Goal: Task Accomplishment & Management: Use online tool/utility

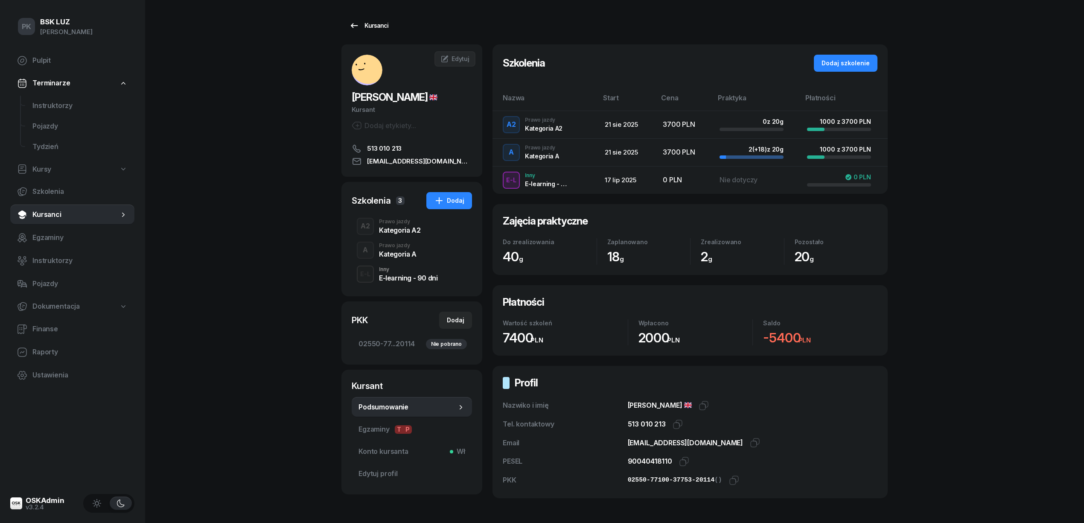
click at [376, 22] on div "Kursanci" at bounding box center [368, 25] width 39 height 10
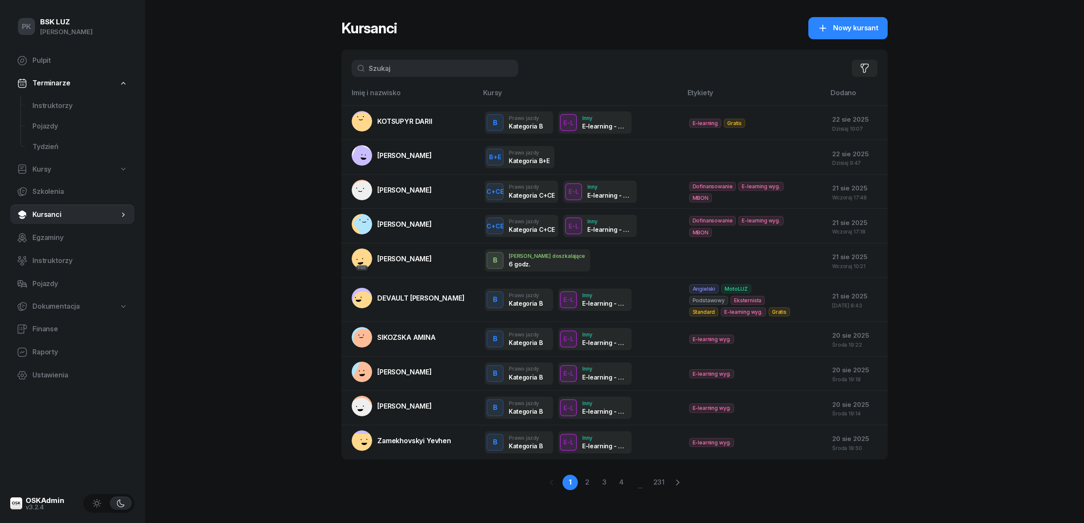
click at [309, 62] on div "PK BSK LUZ Piotr Klimek Pulpit Terminarze Instruktorzy Pojazdy Tydzień Kursy Sz…" at bounding box center [542, 261] width 1084 height 523
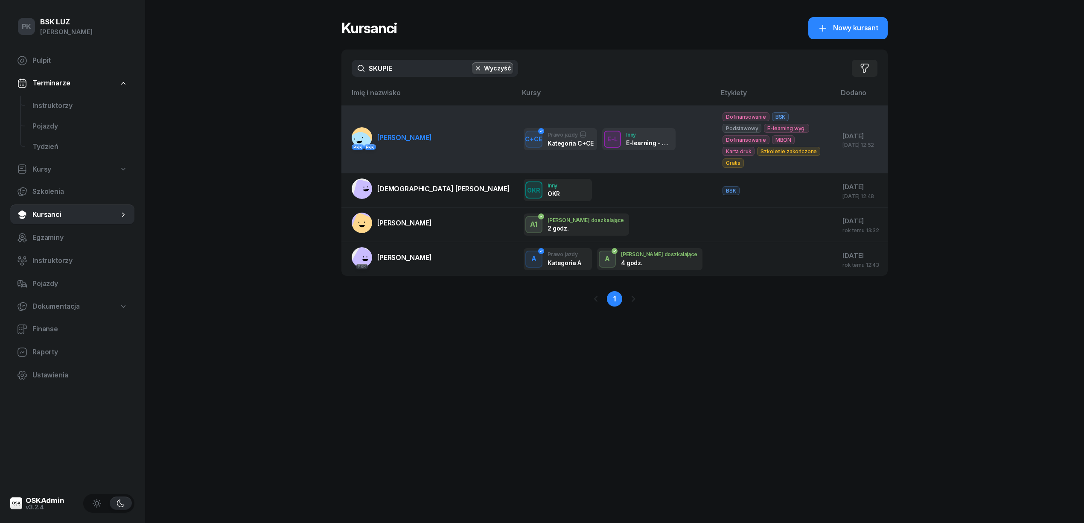
type input "SKUPIE"
click at [417, 128] on td "PKK PKK SKUPIEŃ MICHAŁ" at bounding box center [428, 138] width 175 height 67
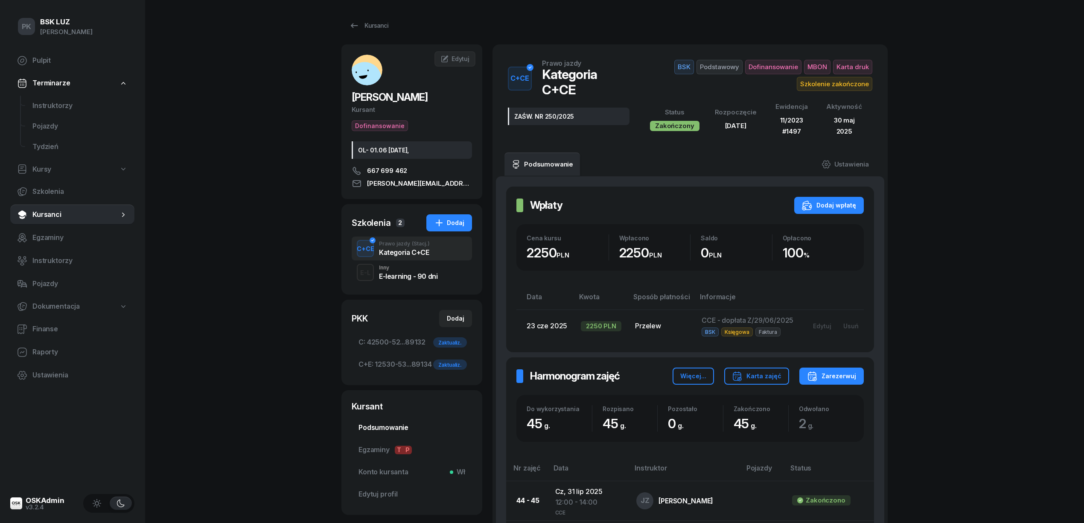
click at [400, 427] on span "Podsumowanie" at bounding box center [412, 427] width 107 height 11
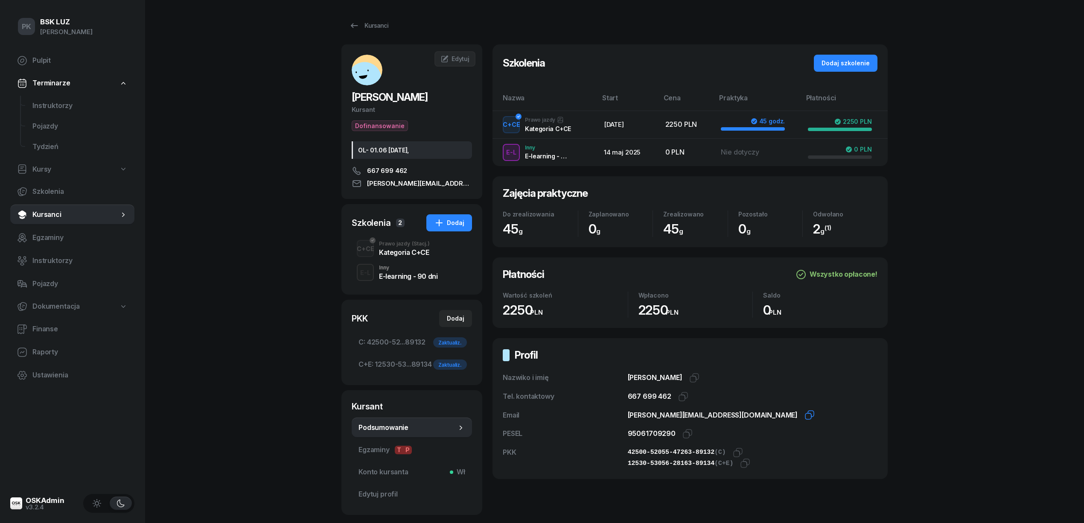
click at [805, 416] on icon "button" at bounding box center [810, 415] width 10 height 10
click at [410, 255] on div "Kategoria C+CE" at bounding box center [404, 252] width 51 height 7
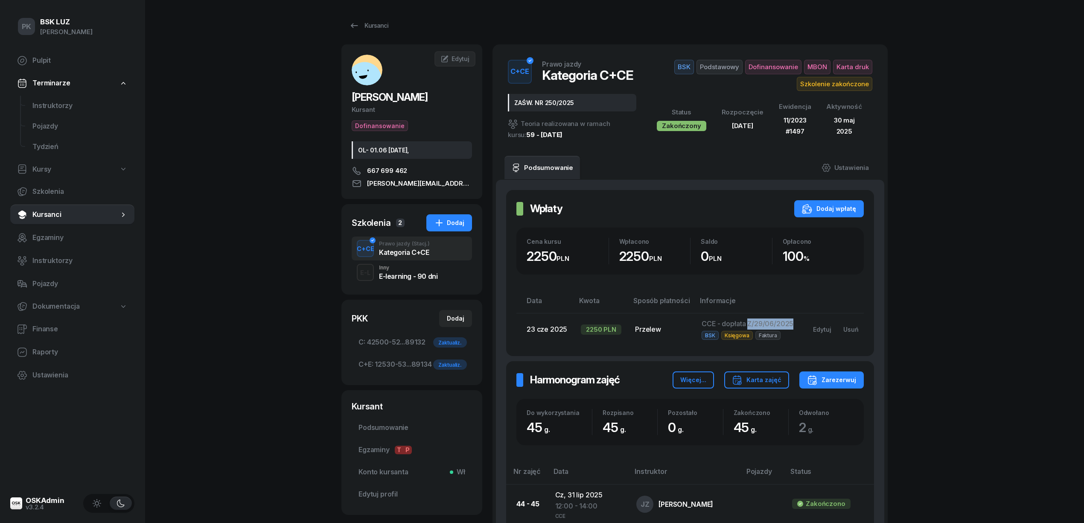
drag, startPoint x: 750, startPoint y: 325, endPoint x: 794, endPoint y: 325, distance: 44.8
click at [794, 325] on td "CCE - dopłata Z/29/06/2025 BSK Księgowa Faktura" at bounding box center [747, 329] width 105 height 32
copy span "Z/29/06/2025"
click at [397, 424] on span "Podsumowanie" at bounding box center [412, 427] width 107 height 11
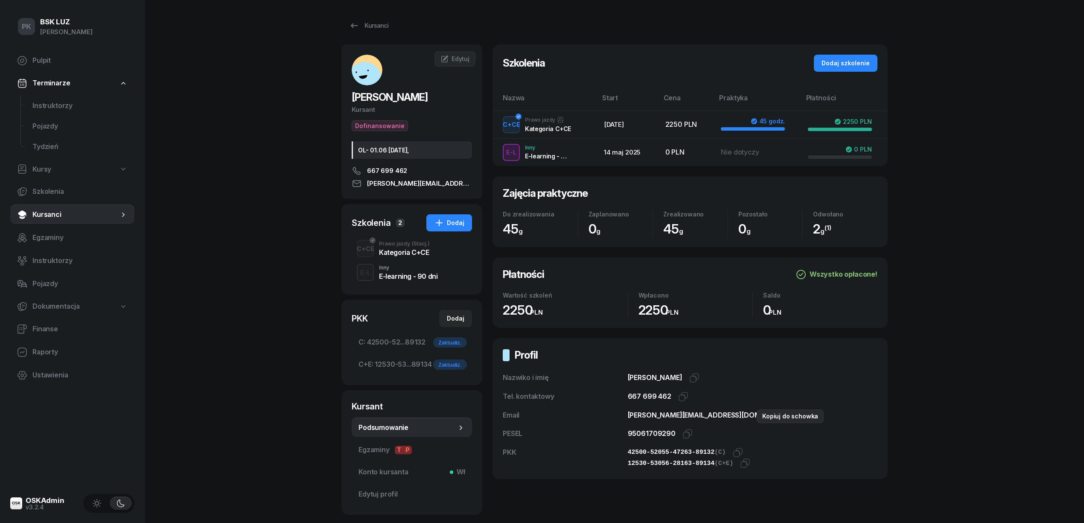
click at [805, 417] on icon "button" at bounding box center [810, 415] width 10 height 10
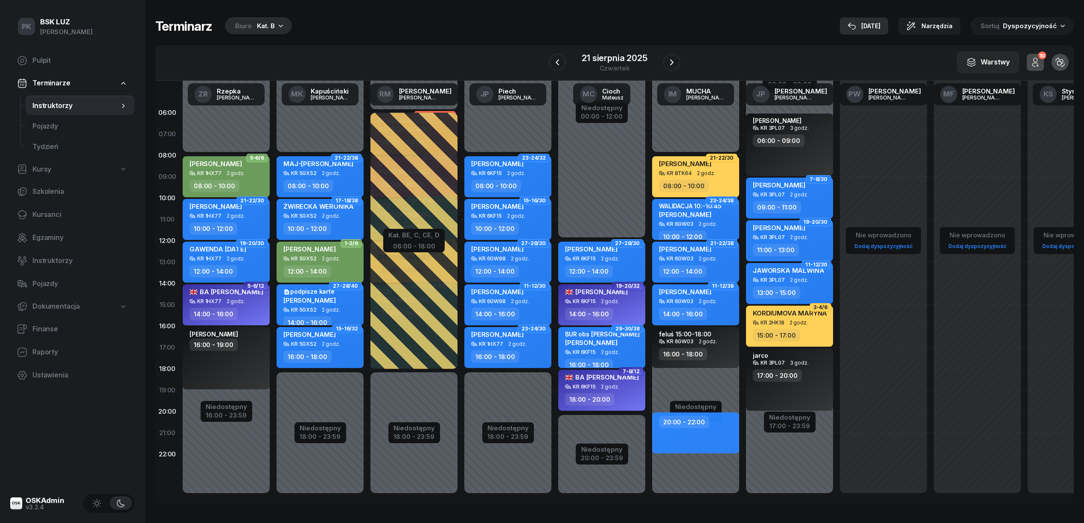
click at [878, 24] on div "[DATE]" at bounding box center [864, 26] width 33 height 10
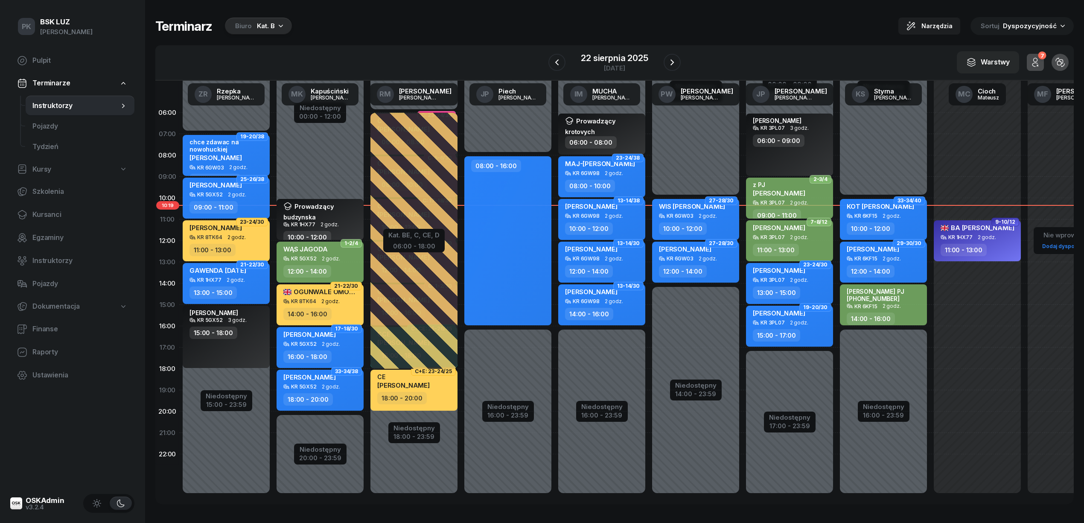
click at [253, 26] on div "Biuro Kat. B" at bounding box center [258, 26] width 67 height 17
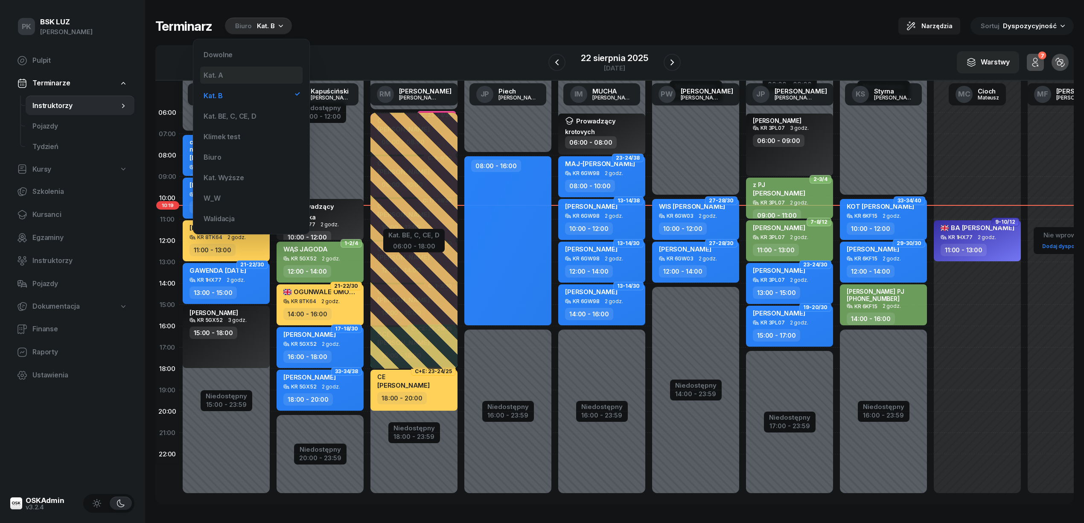
click at [243, 76] on div "Kat. A" at bounding box center [251, 75] width 102 height 17
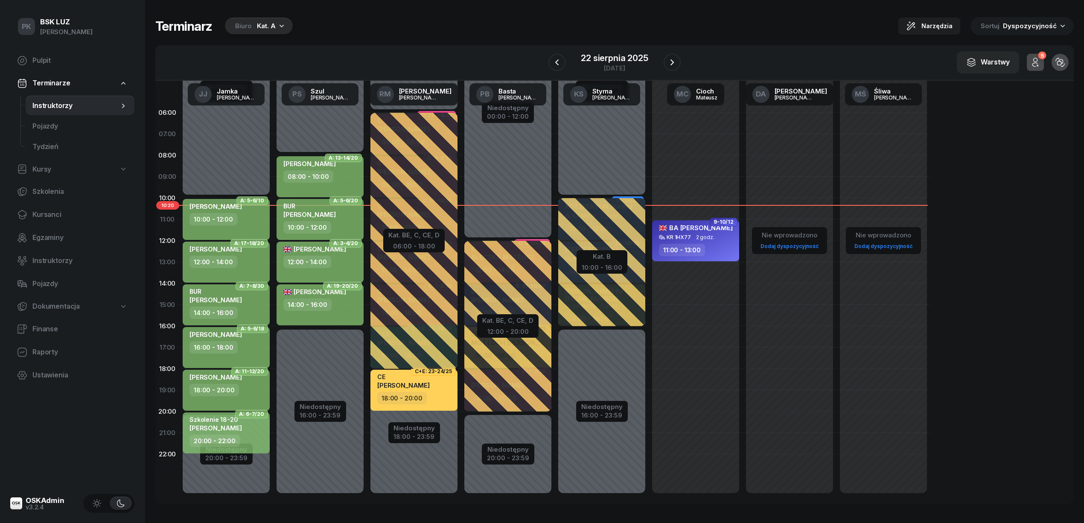
click at [743, 311] on div "Nie wprowadzono Dodaj dyspozycyjność 9-10/12 BA ALI HANAN KR 1HX77 2 godz. 11:0…" at bounding box center [790, 305] width 94 height 406
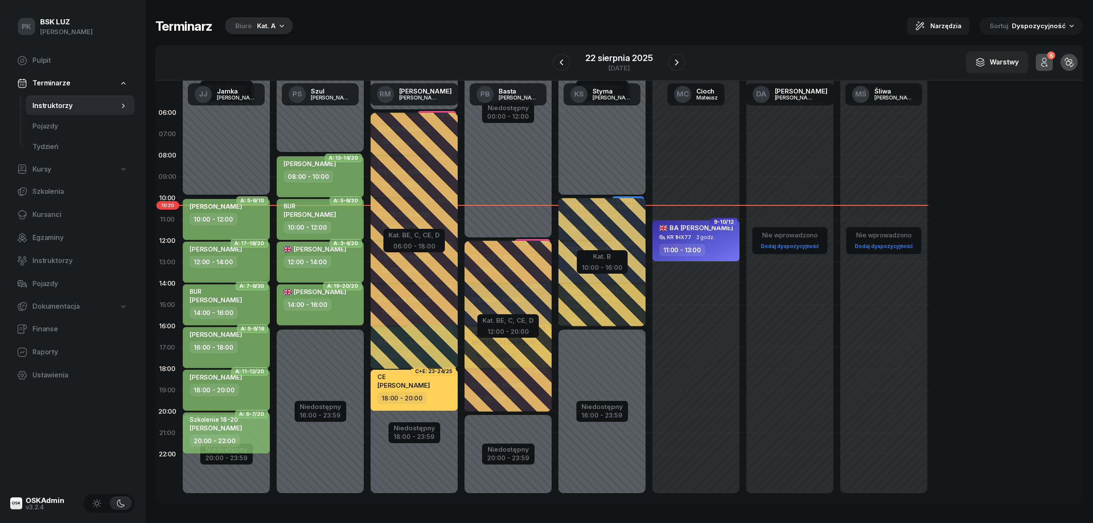
select select "15"
select select "17"
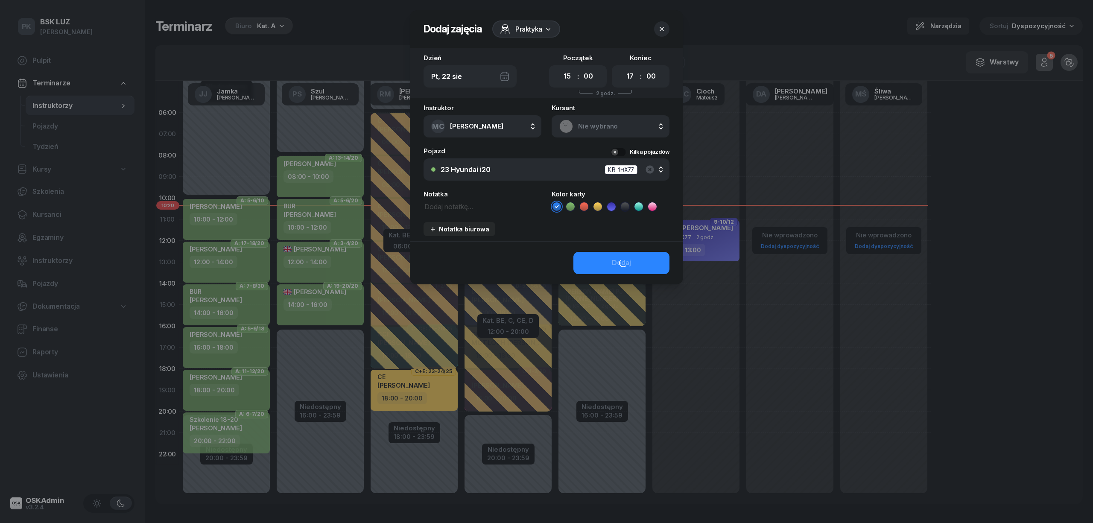
click at [678, 311] on div at bounding box center [546, 261] width 1093 height 523
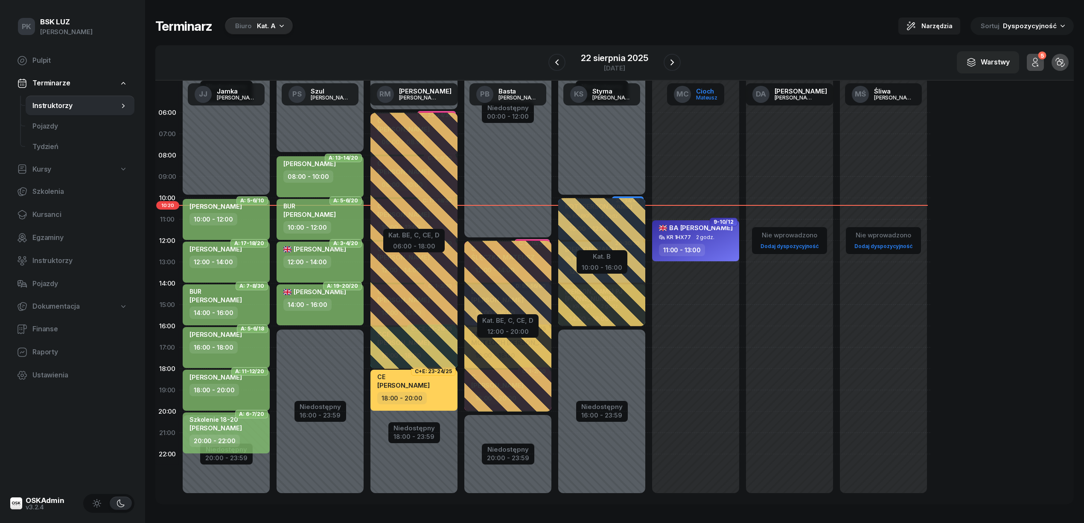
click at [709, 99] on div "Mateusz" at bounding box center [706, 98] width 21 height 6
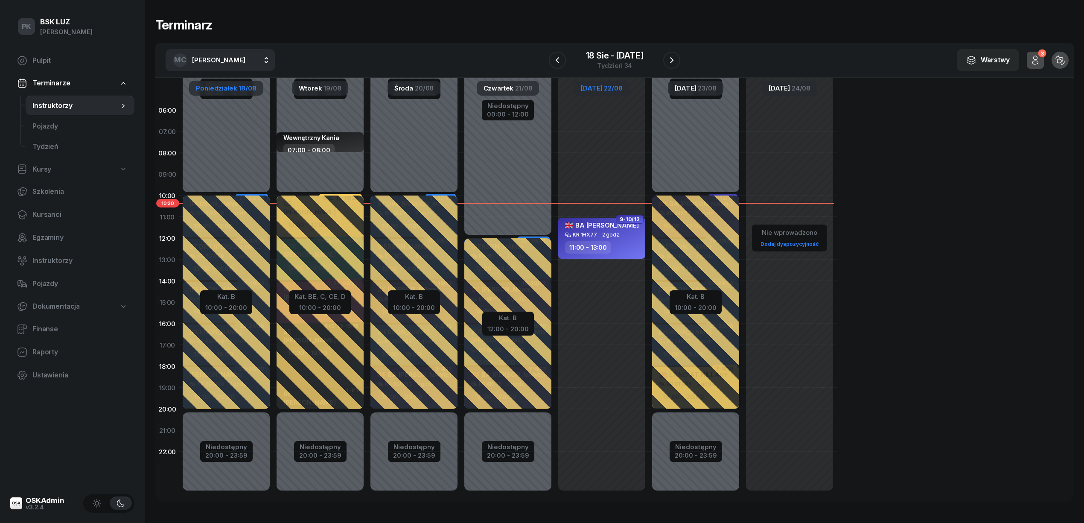
click at [241, 85] on span "18/08" at bounding box center [248, 88] width 18 height 6
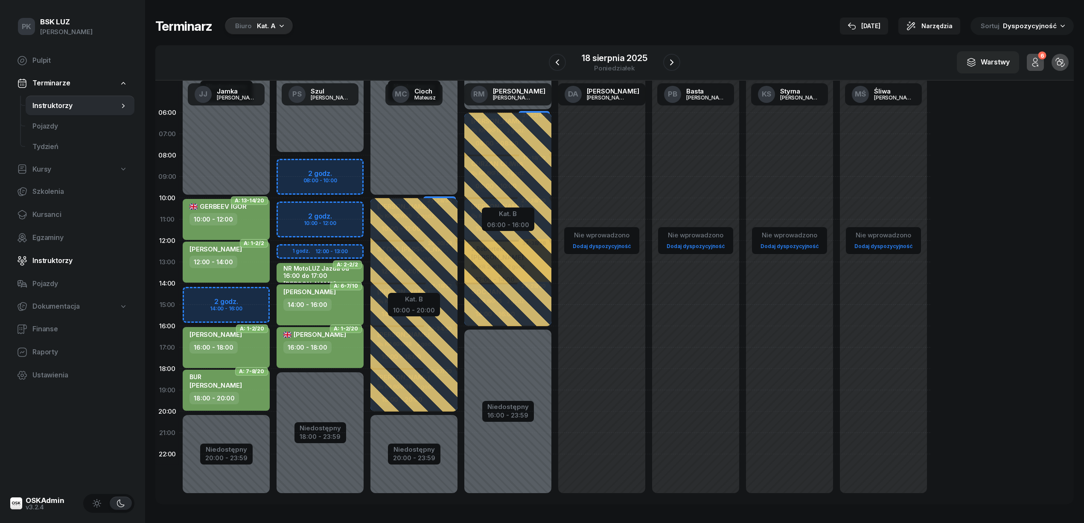
click at [50, 259] on span "Instruktorzy" at bounding box center [79, 260] width 95 height 11
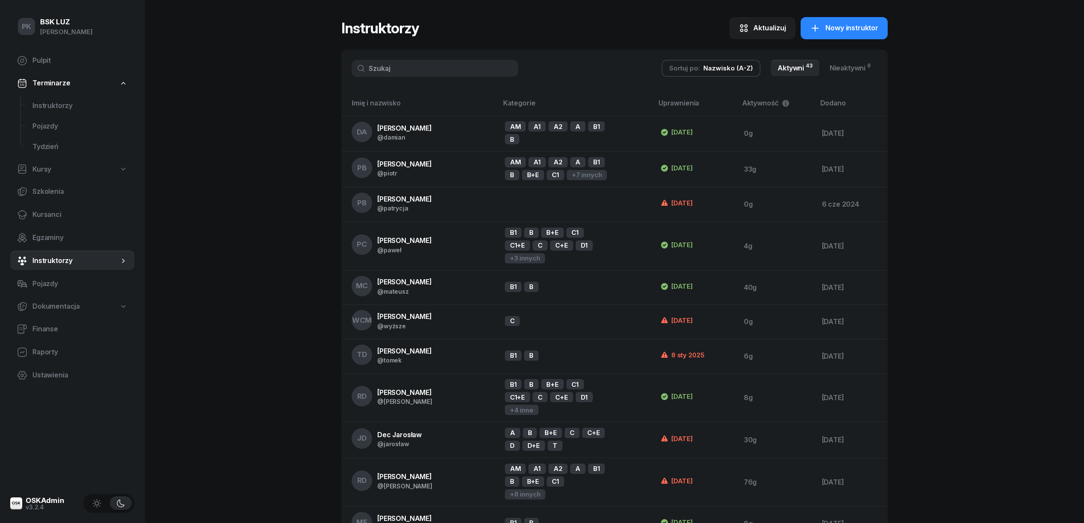
click at [430, 67] on input "text" at bounding box center [435, 68] width 166 height 17
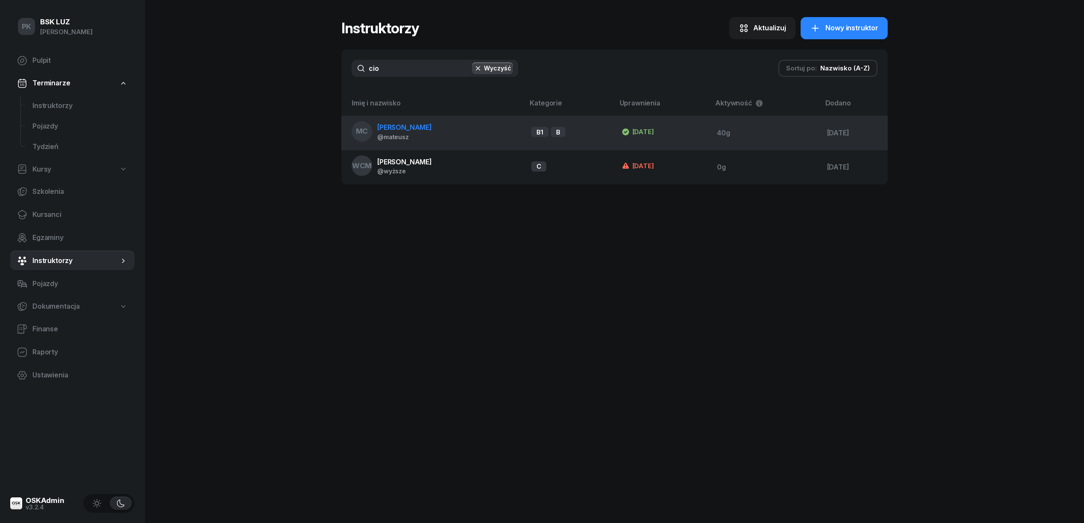
type input "cio"
click at [405, 137] on div "@mateusz" at bounding box center [404, 136] width 55 height 7
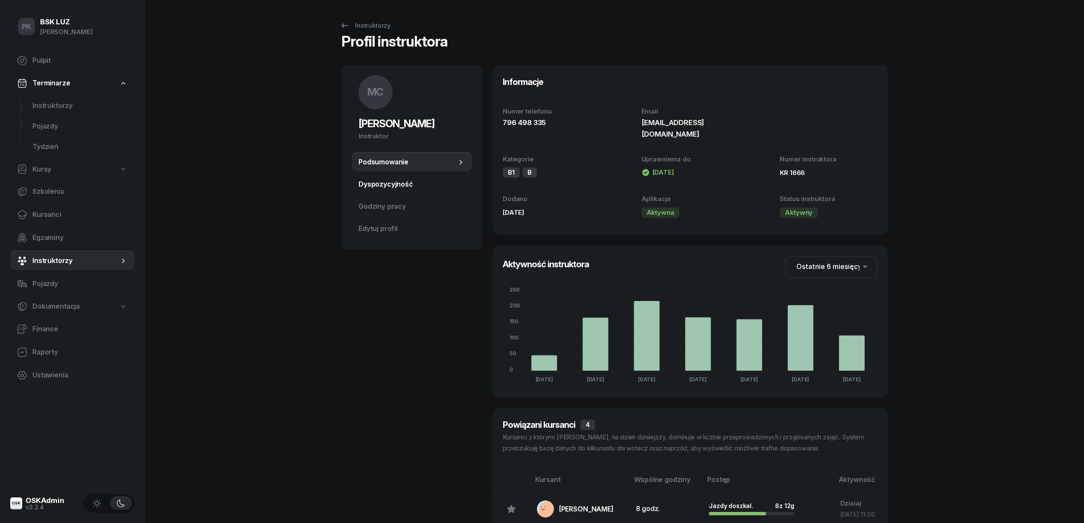
click at [394, 188] on span "Dyspozycyjność" at bounding box center [412, 184] width 107 height 11
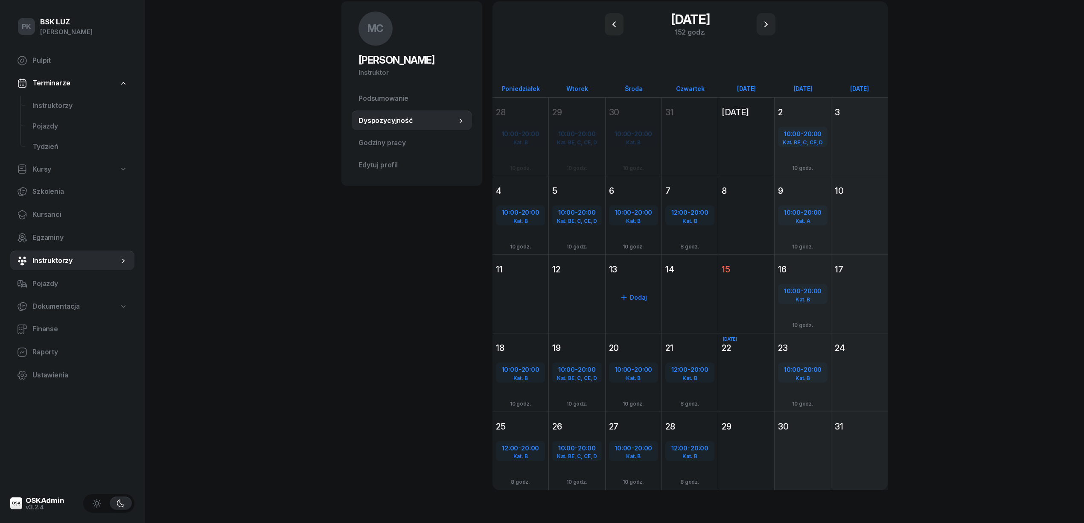
scroll to position [66, 0]
click at [744, 371] on div "Dodaj" at bounding box center [746, 374] width 49 height 14
select select "08"
select select "16"
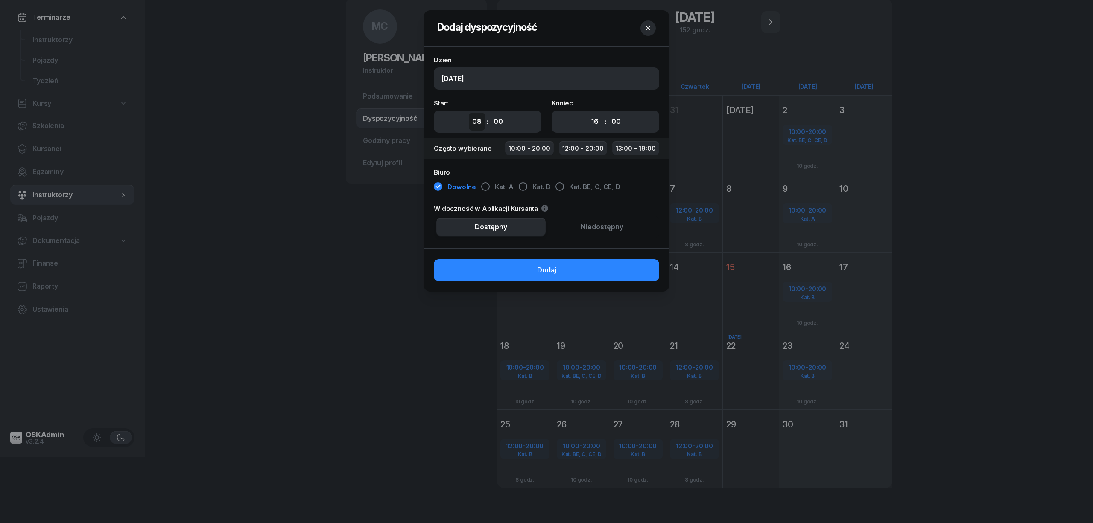
click at [475, 121] on select "00 01 02 03 04 05 06 07 08 09 10 11 12 13 14 15 16 17 18 19 20 21 22 23" at bounding box center [477, 122] width 16 height 18
select select "11"
click at [469, 113] on select "00 01 02 03 04 05 06 07 08 09 10 11 12 13 14 15 16 17 18 19 20 21 22 23" at bounding box center [477, 122] width 16 height 18
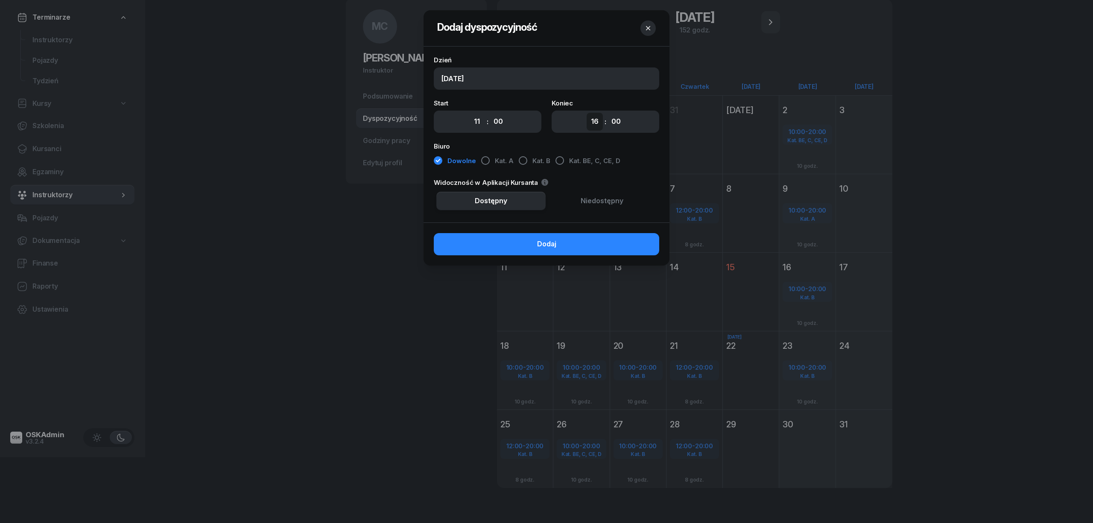
click at [594, 125] on select "00 01 02 03 04 05 06 07 08 09 10 11 12 13 14 15 16 17 18 19 20 21 22 23" at bounding box center [595, 122] width 16 height 18
select select "13"
click at [587, 113] on select "00 01 02 03 04 05 06 07 08 09 10 11 12 13 14 15 16 17 18 19 20 21 22 23" at bounding box center [595, 122] width 16 height 18
click at [523, 164] on div "button" at bounding box center [523, 160] width 9 height 9
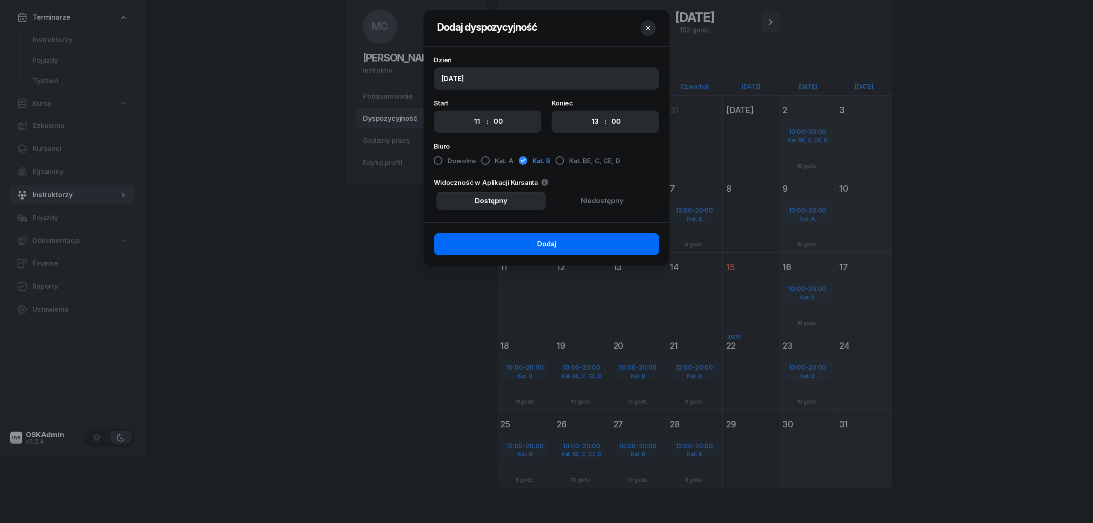
click at [579, 248] on button "Dodaj" at bounding box center [546, 244] width 225 height 22
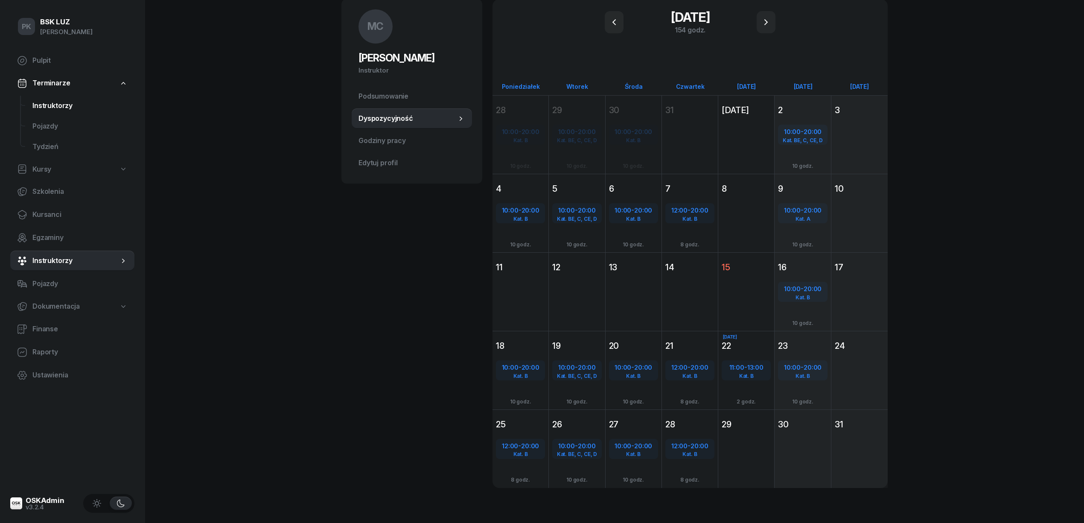
click at [54, 103] on span "Instruktorzy" at bounding box center [79, 105] width 95 height 11
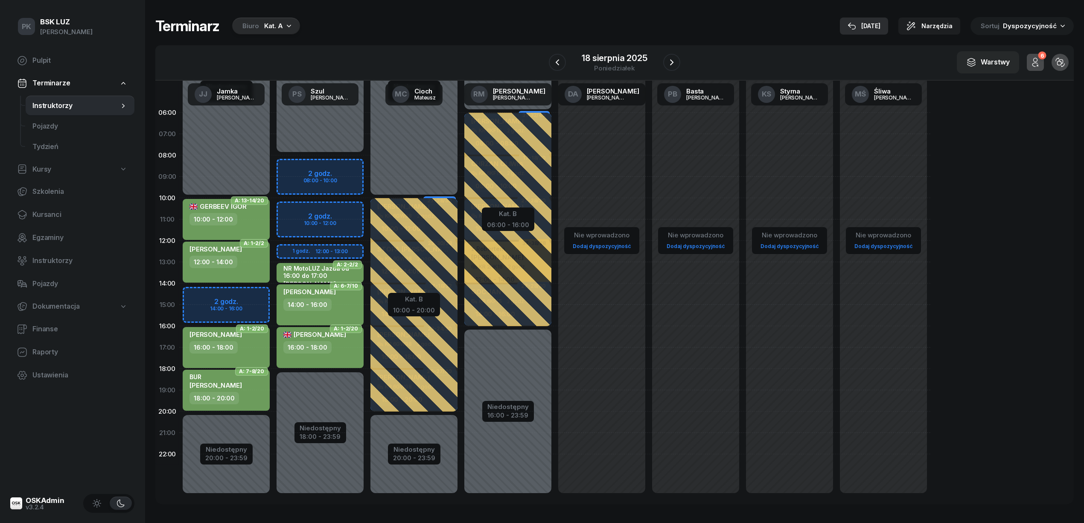
click at [868, 21] on div "[DATE]" at bounding box center [864, 26] width 33 height 10
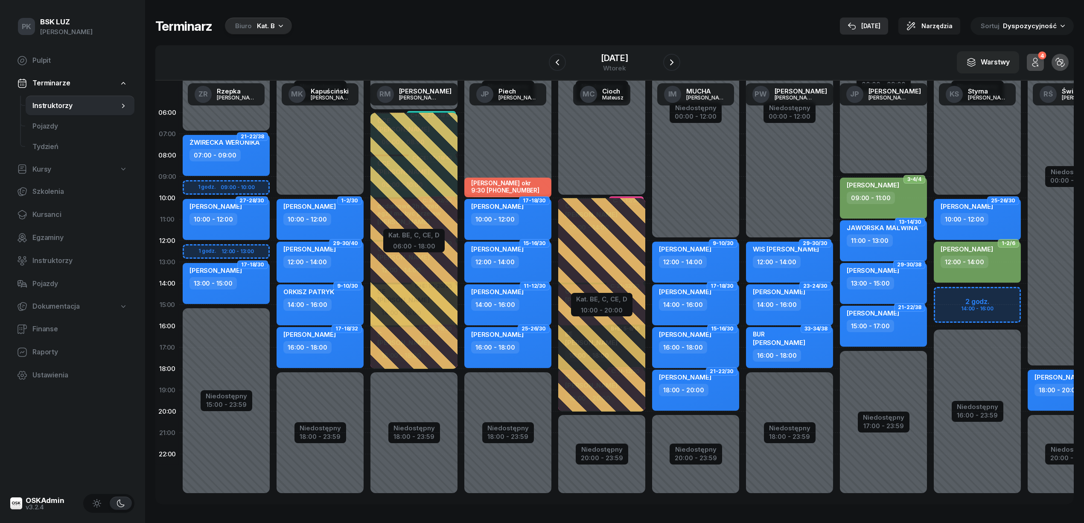
click at [881, 22] on div "[DATE]" at bounding box center [864, 26] width 33 height 10
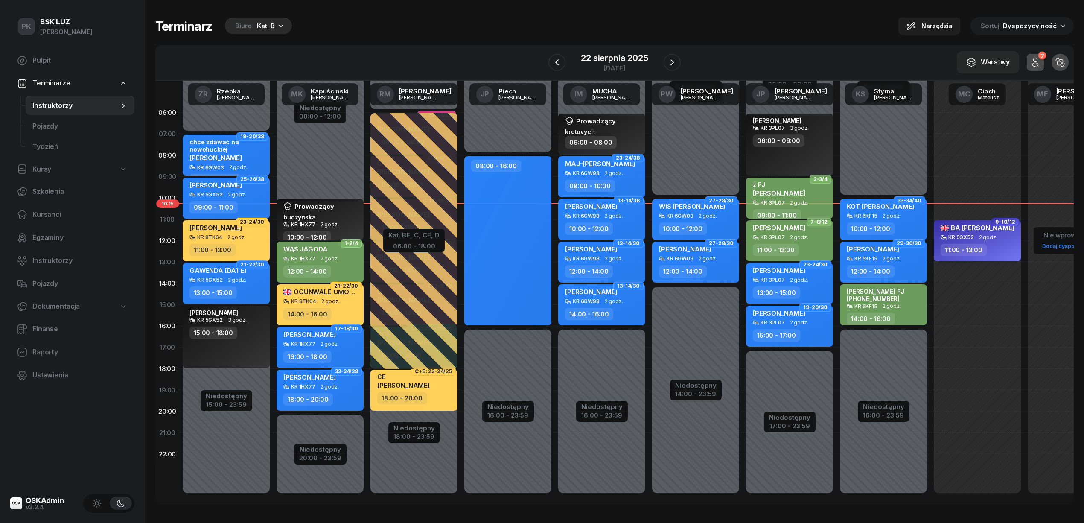
click at [991, 248] on div "11:00 - 13:00" at bounding box center [978, 250] width 75 height 12
select select "11"
select select "13"
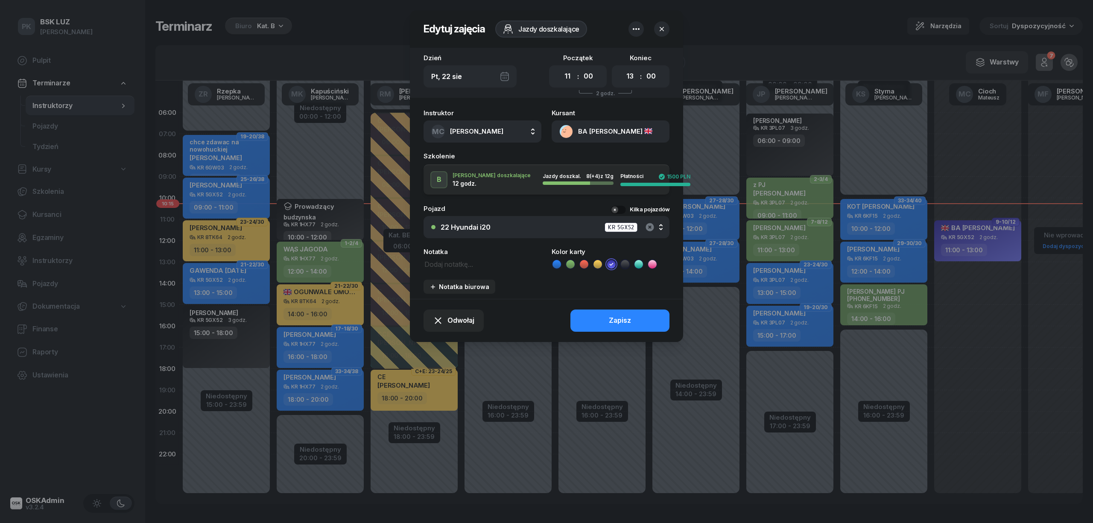
click at [651, 226] on icon "button" at bounding box center [649, 227] width 8 height 8
click at [510, 228] on div "Nie wybrano" at bounding box center [551, 227] width 221 height 7
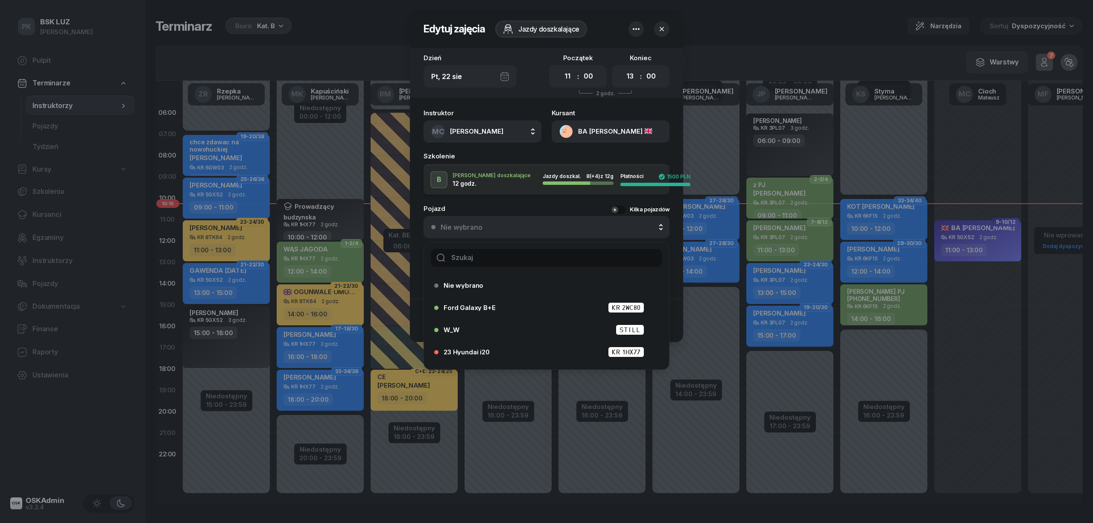
click at [497, 260] on input "text" at bounding box center [546, 258] width 231 height 18
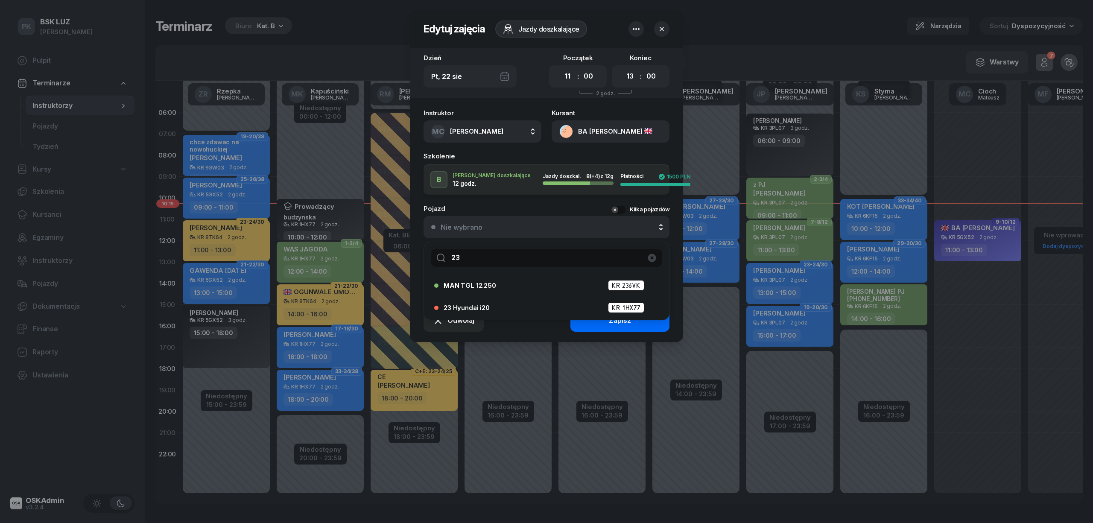
type input "23"
click at [606, 325] on button "Zapisz" at bounding box center [619, 320] width 99 height 22
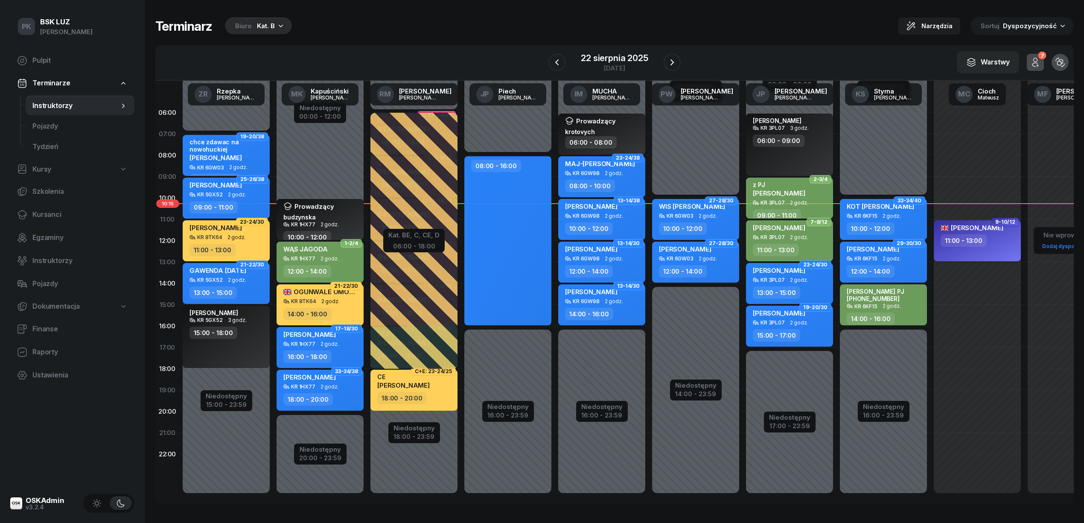
click at [982, 252] on div "HANAN BA ALI 11:00 - 13:00" at bounding box center [977, 240] width 87 height 41
select select "11"
select select "13"
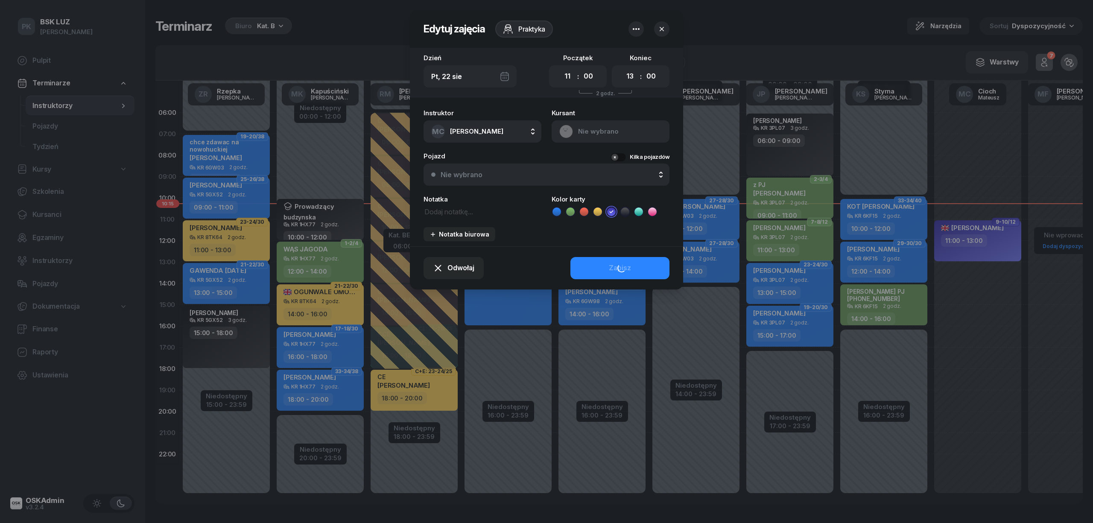
click at [591, 181] on button "Nie wybrano" at bounding box center [546, 174] width 246 height 22
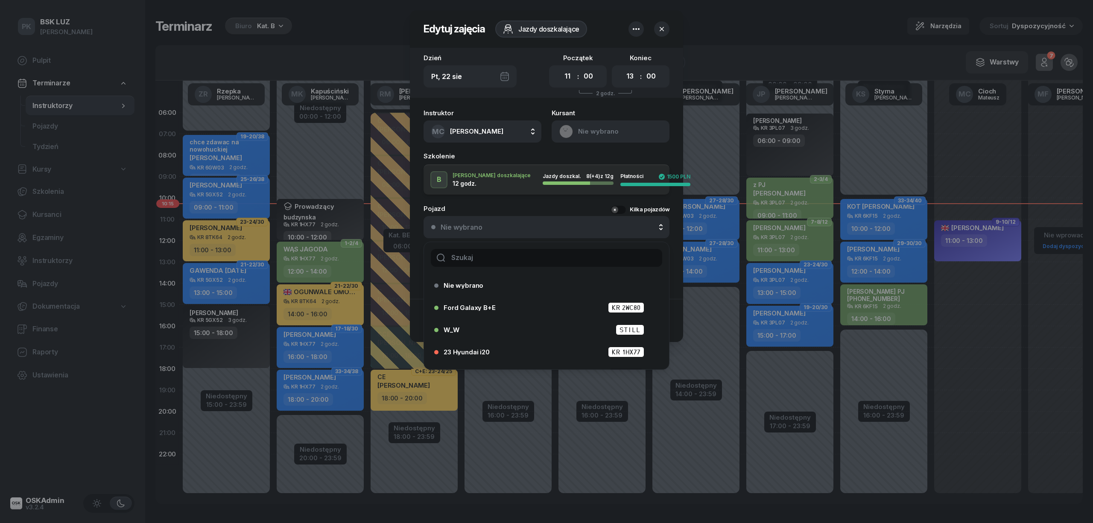
click at [523, 204] on div "Instruktor MC Cioch Mateusz AK Koryciński Artur BP Pająk Bogusław DA Arendarczy…" at bounding box center [546, 202] width 273 height 194
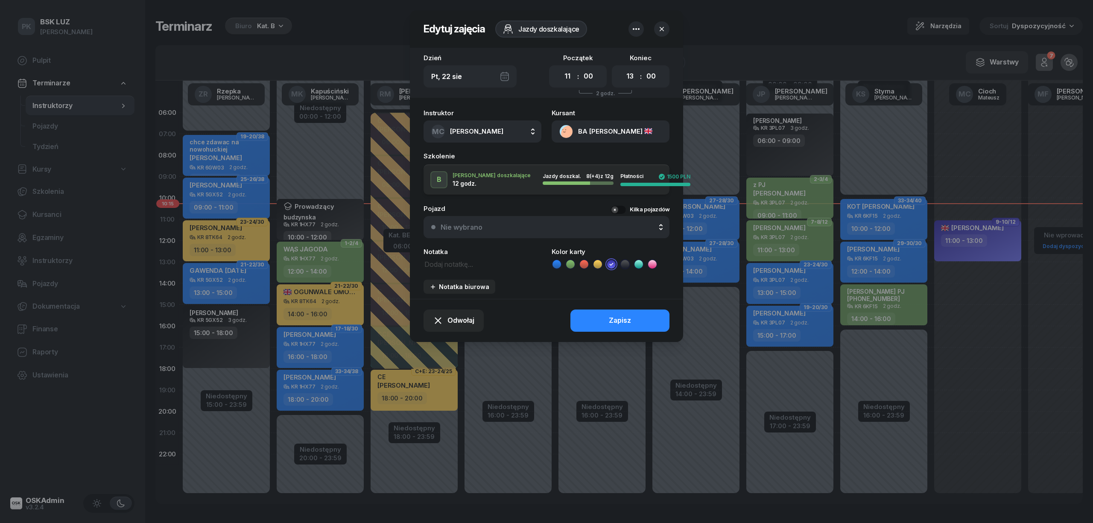
click at [545, 228] on div "Nie wybrano" at bounding box center [551, 227] width 221 height 7
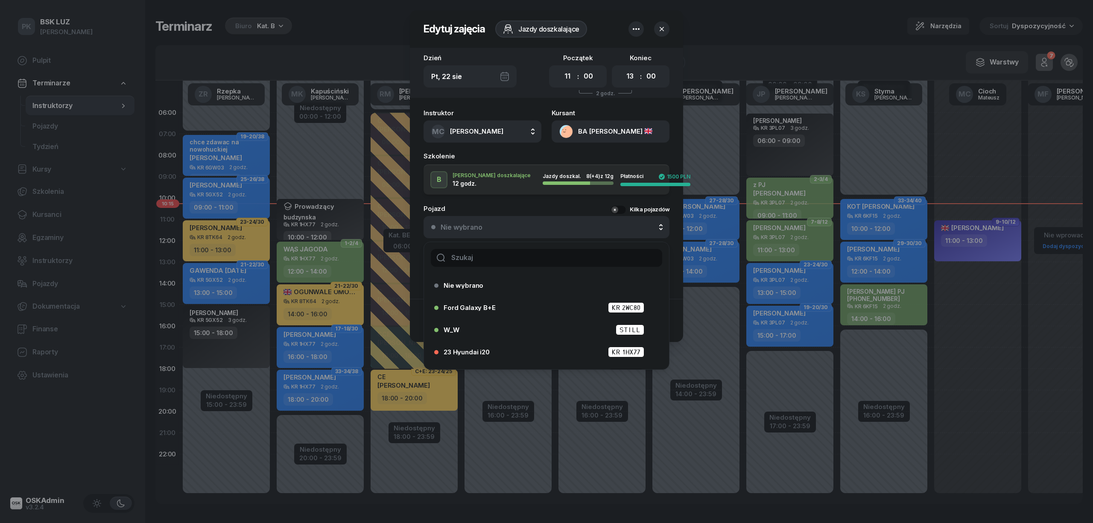
click at [529, 256] on input "text" at bounding box center [546, 258] width 231 height 18
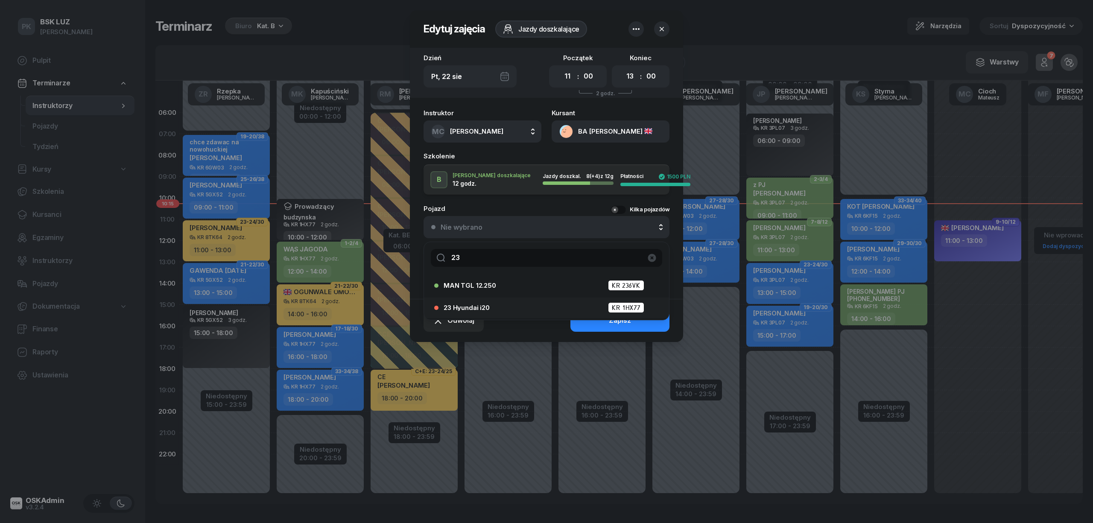
type input "23"
click at [501, 307] on div "23 Hyundai i20 KR 1HX77" at bounding box center [549, 307] width 210 height 11
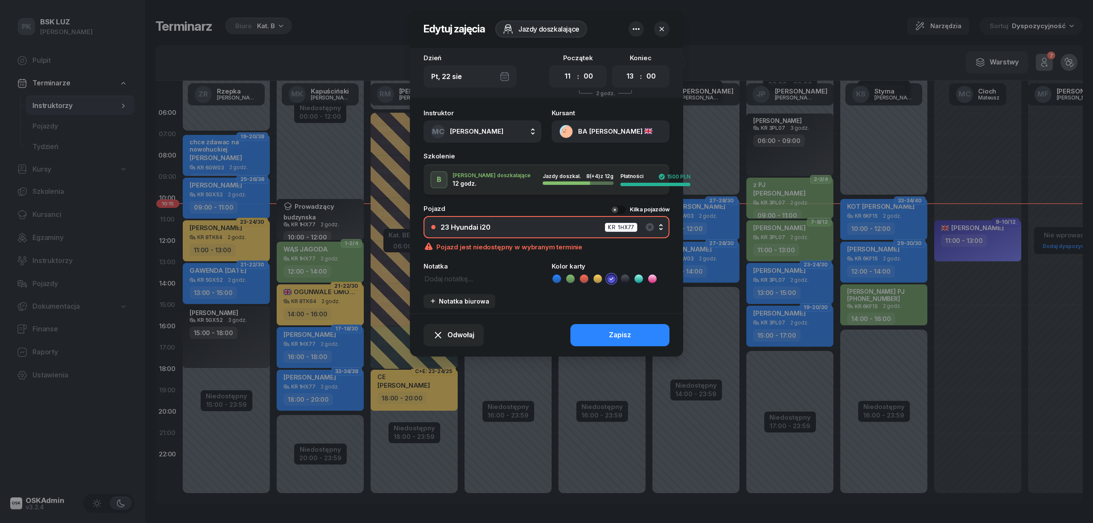
click at [598, 336] on button "Zapisz" at bounding box center [619, 335] width 99 height 22
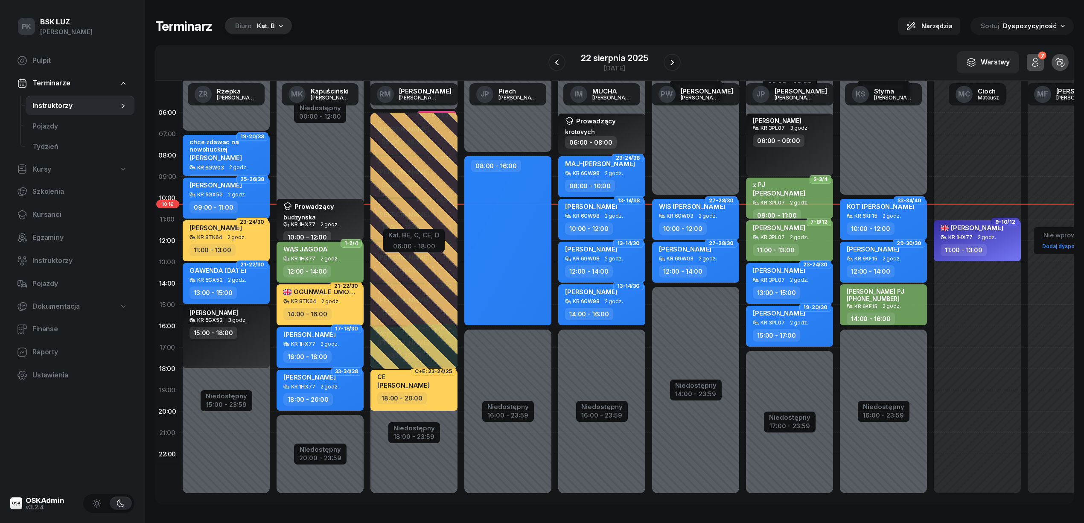
click at [328, 271] on div "12:00 - 14:00" at bounding box center [307, 271] width 48 height 12
select select "12"
select select "14"
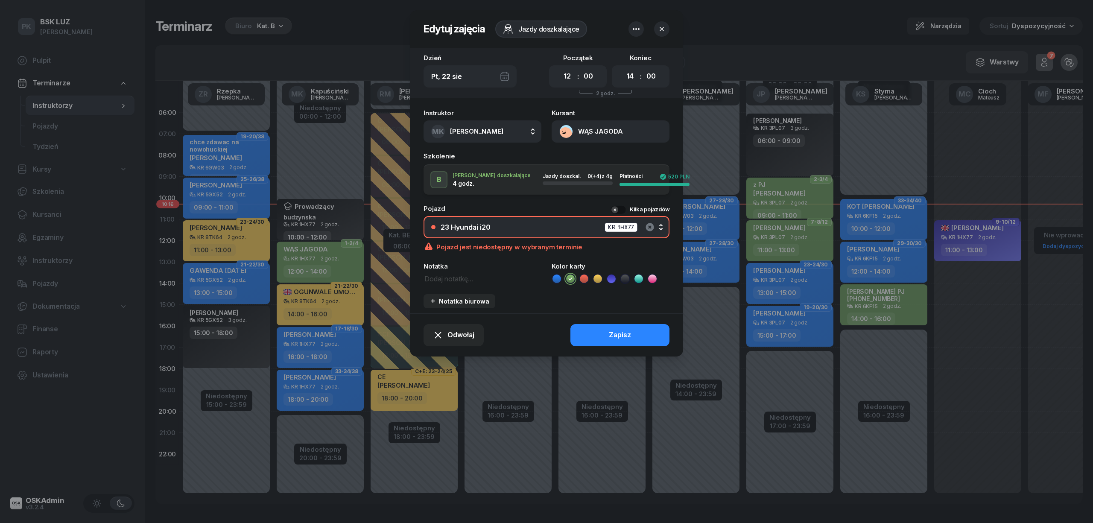
click at [648, 226] on icon "button" at bounding box center [649, 227] width 8 height 8
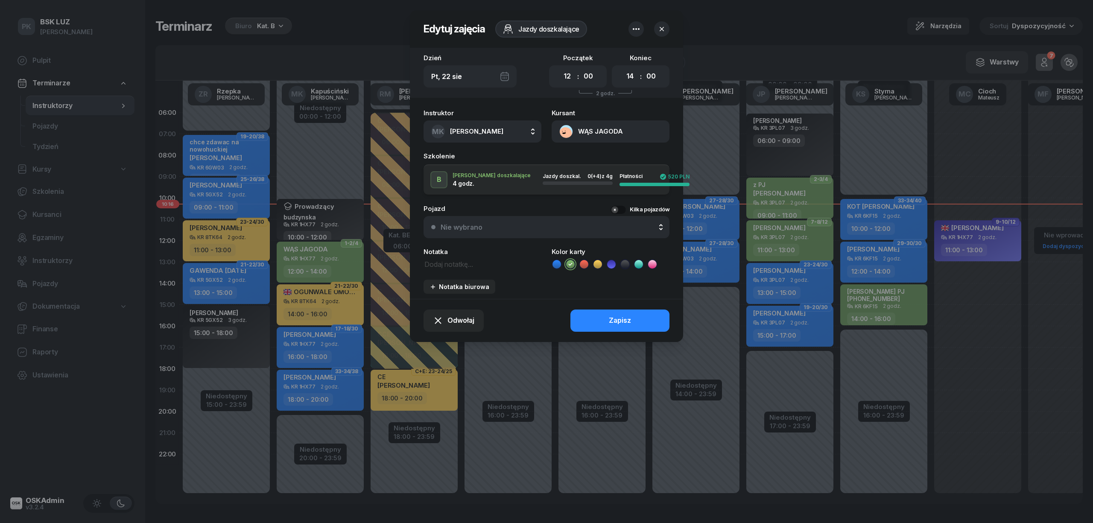
click at [547, 224] on div "Nie wybrano" at bounding box center [551, 227] width 221 height 7
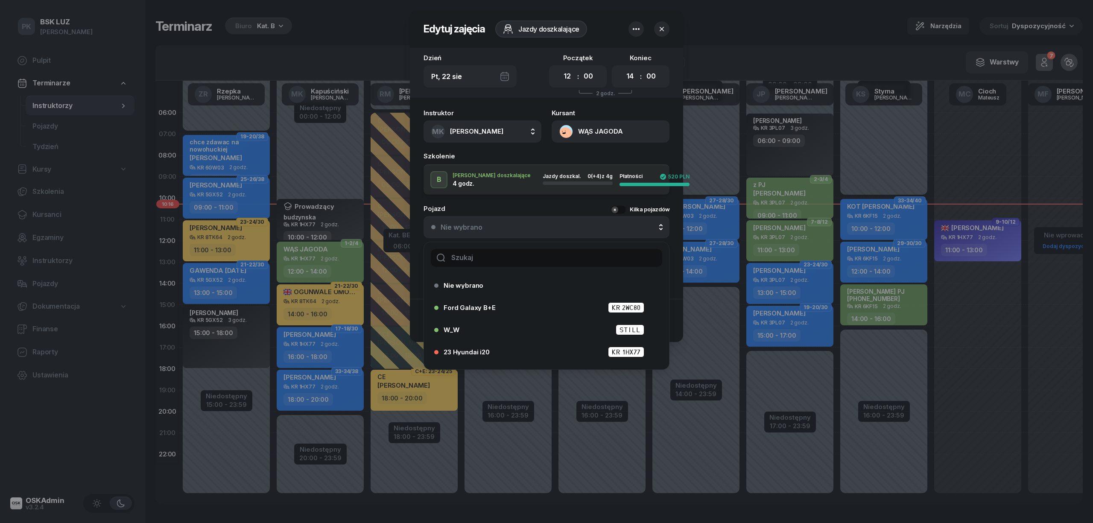
click at [535, 253] on input "text" at bounding box center [546, 258] width 231 height 18
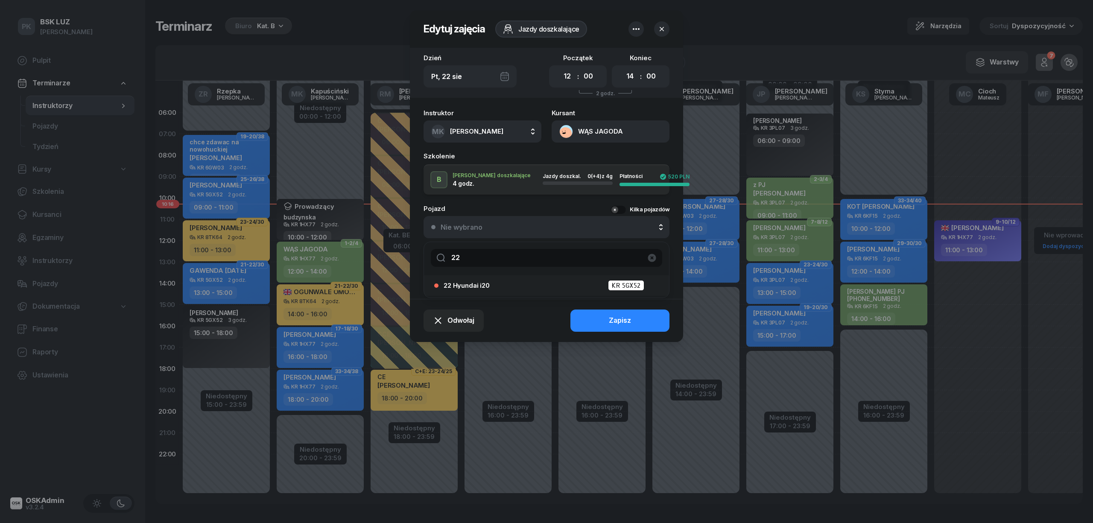
type input "22"
click at [531, 279] on div "22 Hyundai i20 KR 5GX52" at bounding box center [543, 286] width 219 height 14
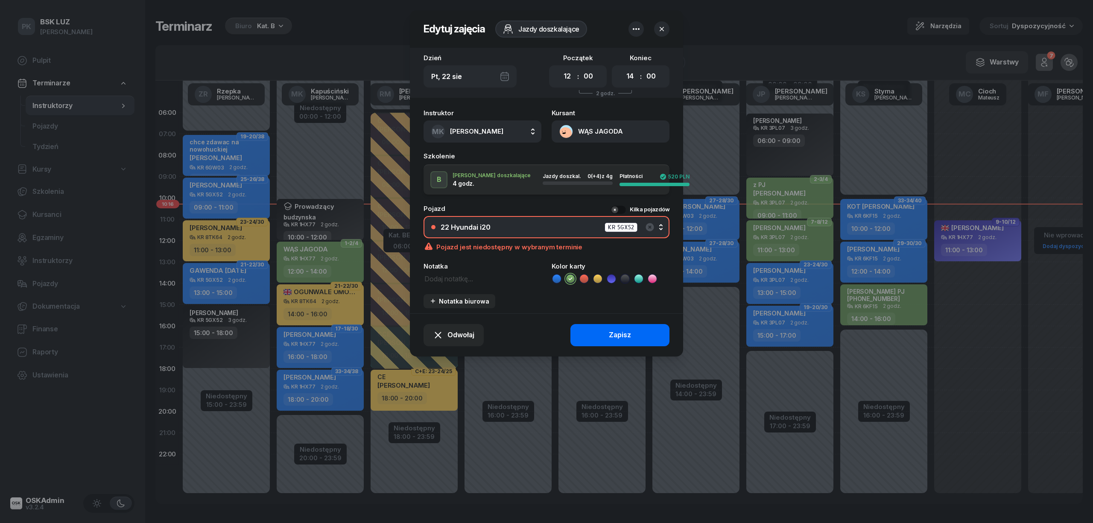
click at [610, 335] on div "Zapisz" at bounding box center [620, 335] width 22 height 11
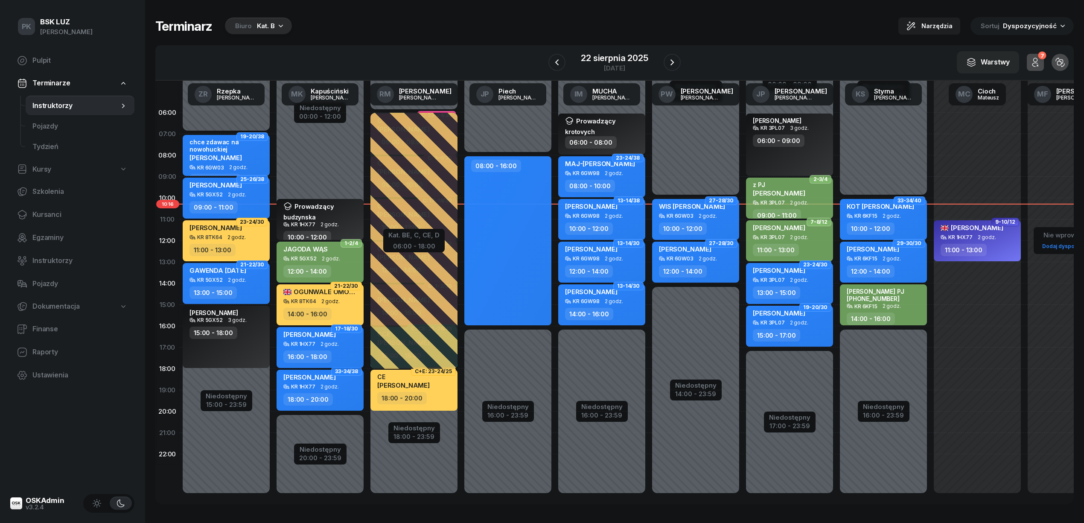
click at [354, 356] on div "16:00 - 18:00" at bounding box center [320, 356] width 75 height 12
select select "16"
select select "18"
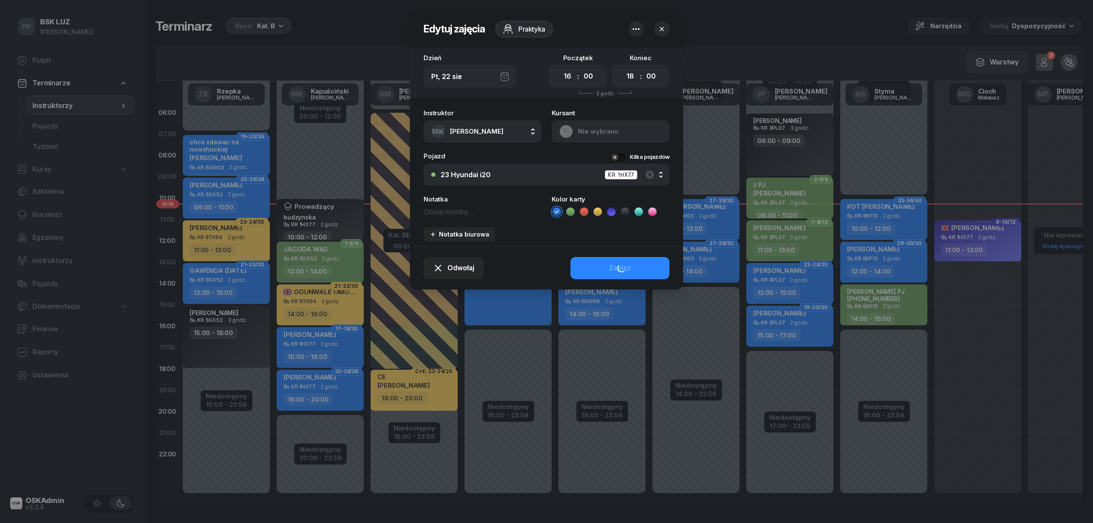
click at [523, 171] on div "23 Hyundai i20 KR 1HX77" at bounding box center [551, 174] width 221 height 11
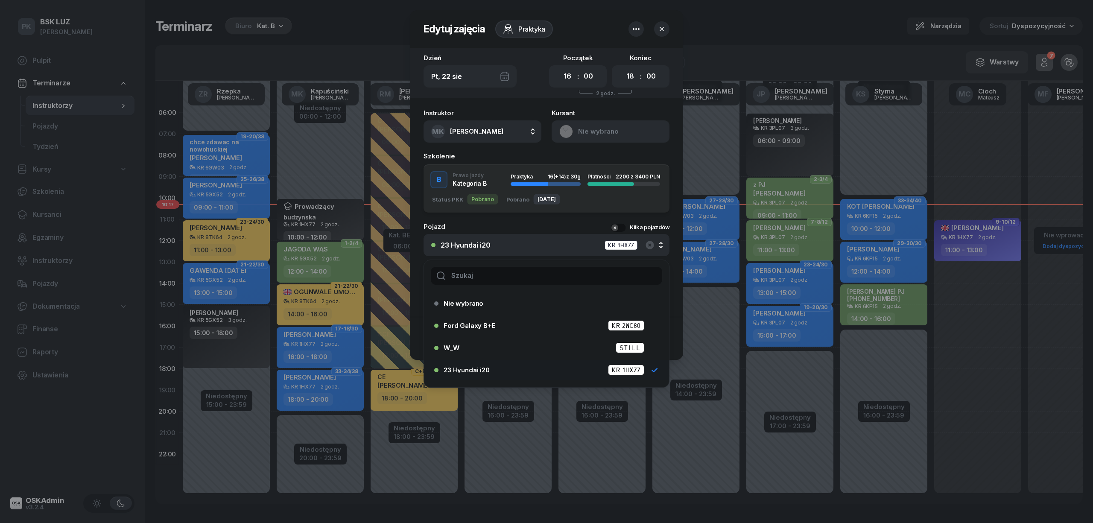
click at [500, 204] on div "Instruktor MK Kapuściński Marek AK Koryciński Artur BP Pająk Bogusław DA Arenda…" at bounding box center [546, 211] width 273 height 212
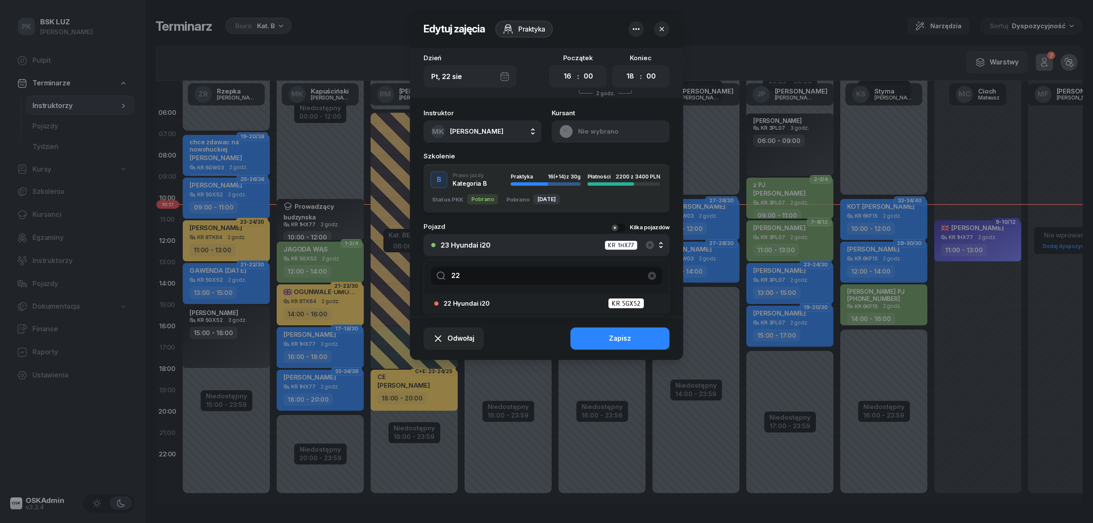
type input "22"
click at [489, 303] on div "22 Hyundai i20 KR 5GX52" at bounding box center [549, 303] width 210 height 11
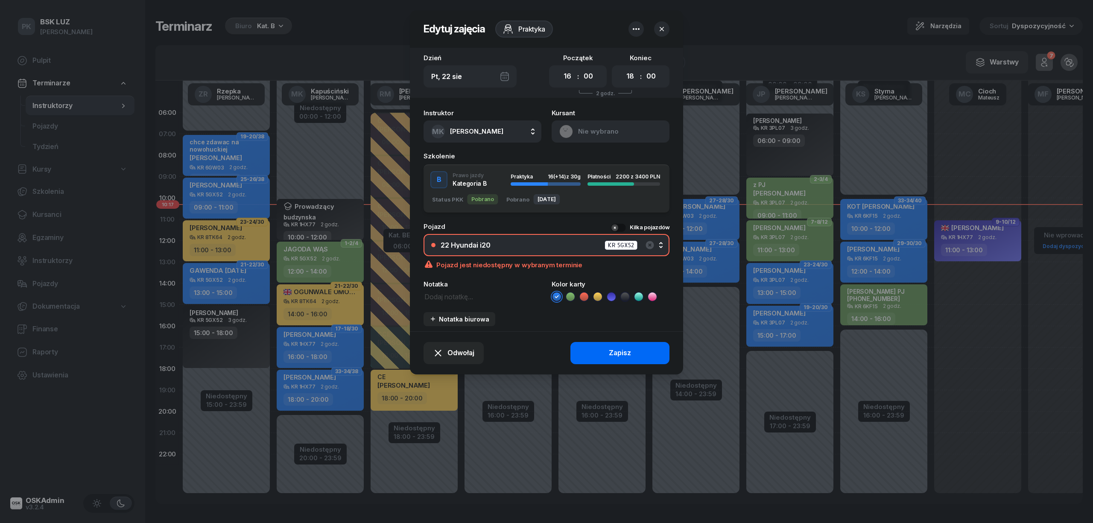
click at [600, 350] on button "Zapisz" at bounding box center [619, 353] width 99 height 22
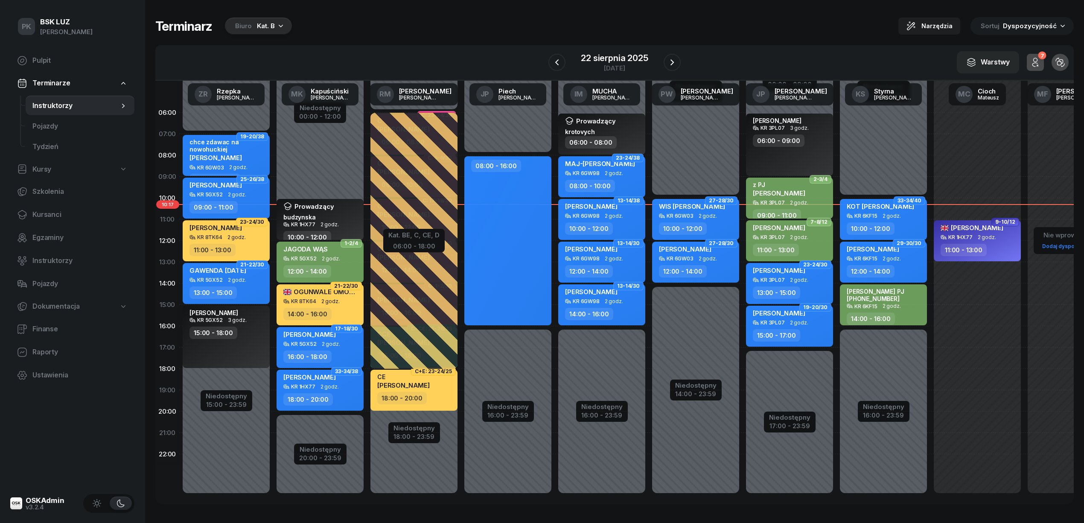
click at [340, 396] on div "18:00 - 20:00" at bounding box center [320, 399] width 75 height 12
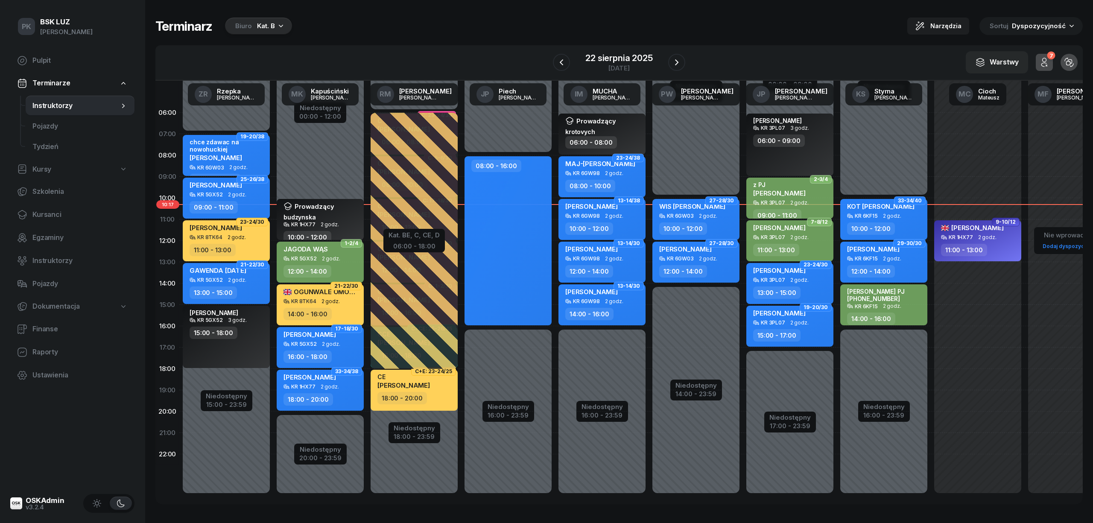
select select "18"
select select "20"
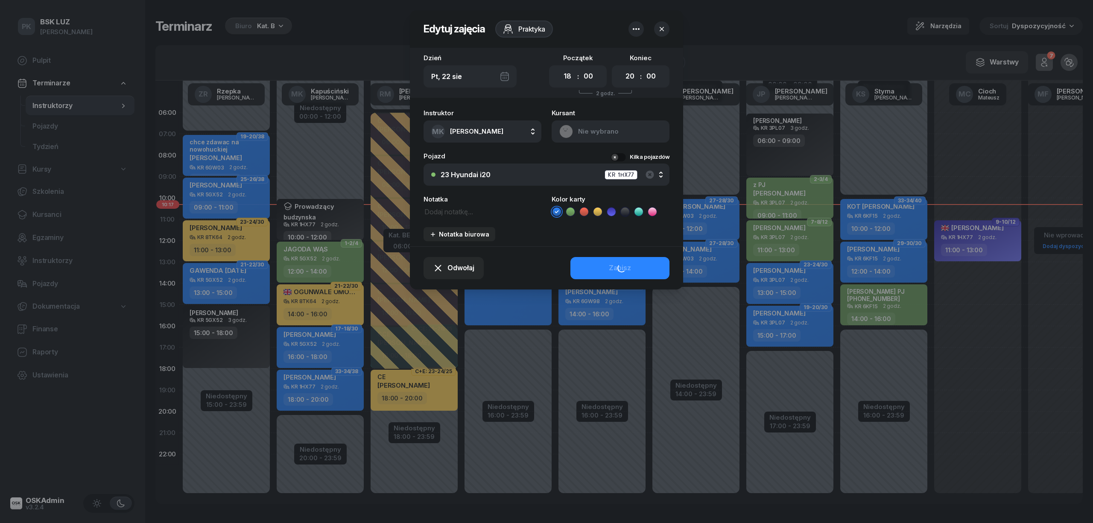
click at [480, 180] on button "23 Hyundai i20 KR 1HX77" at bounding box center [546, 174] width 246 height 22
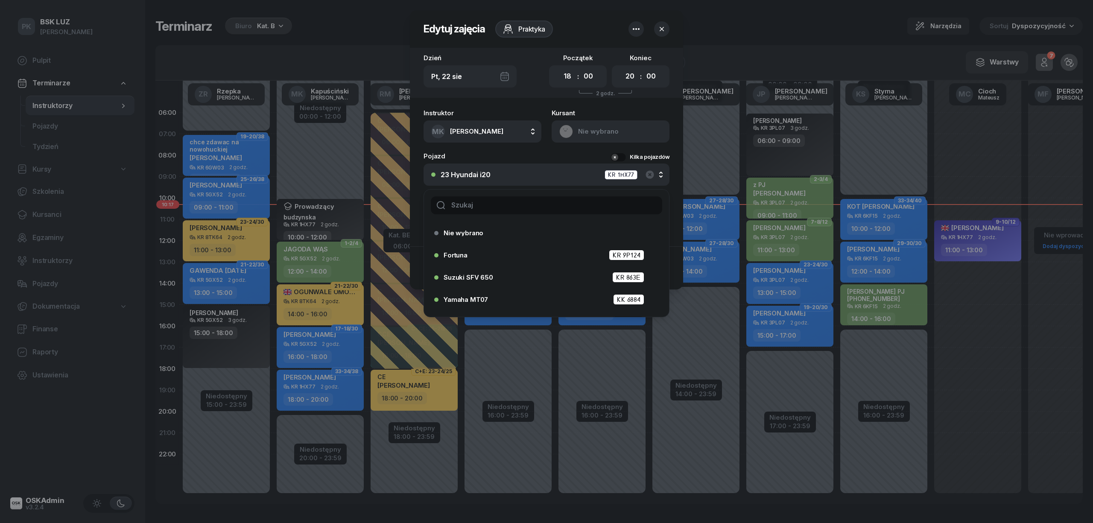
click at [471, 214] on div "Instruktor MK Kapuściński Marek AK Koryciński Artur BP Pająk Bogusław DA Arenda…" at bounding box center [546, 176] width 273 height 142
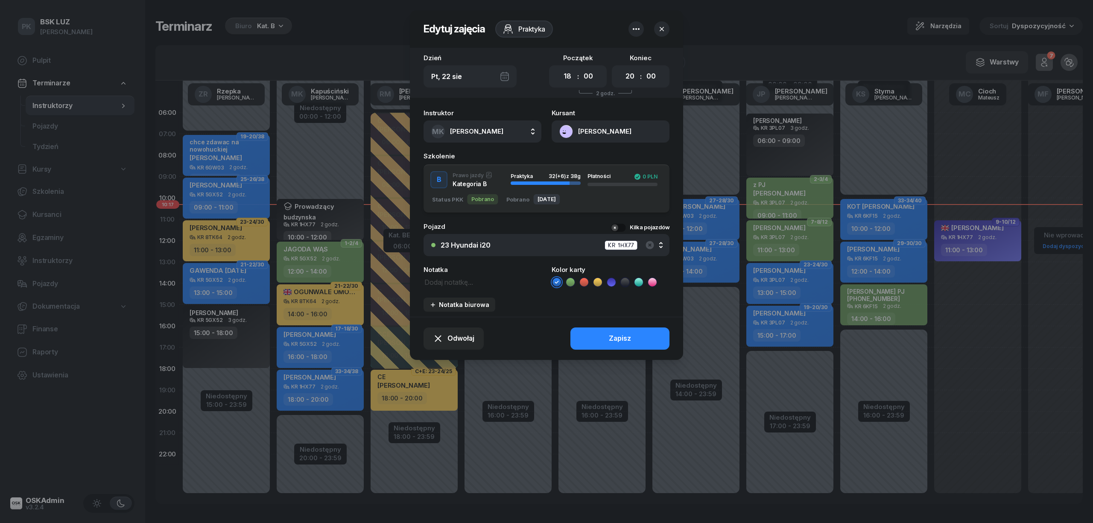
click at [657, 242] on div "23 Hyundai i20 KR 1HX77" at bounding box center [551, 245] width 221 height 11
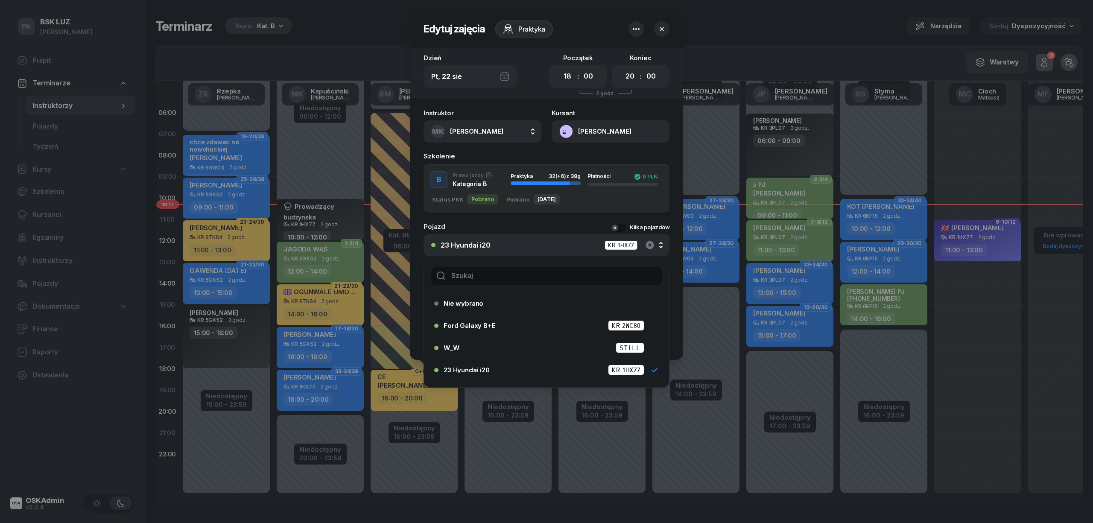
click at [653, 242] on icon "button" at bounding box center [649, 245] width 8 height 8
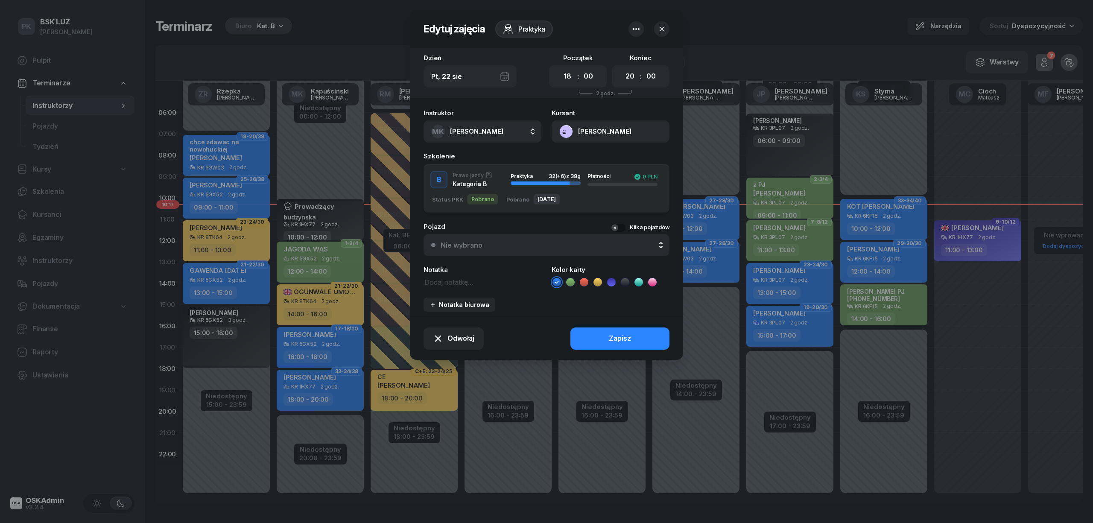
click at [471, 251] on button "Nie wybrano" at bounding box center [546, 245] width 246 height 22
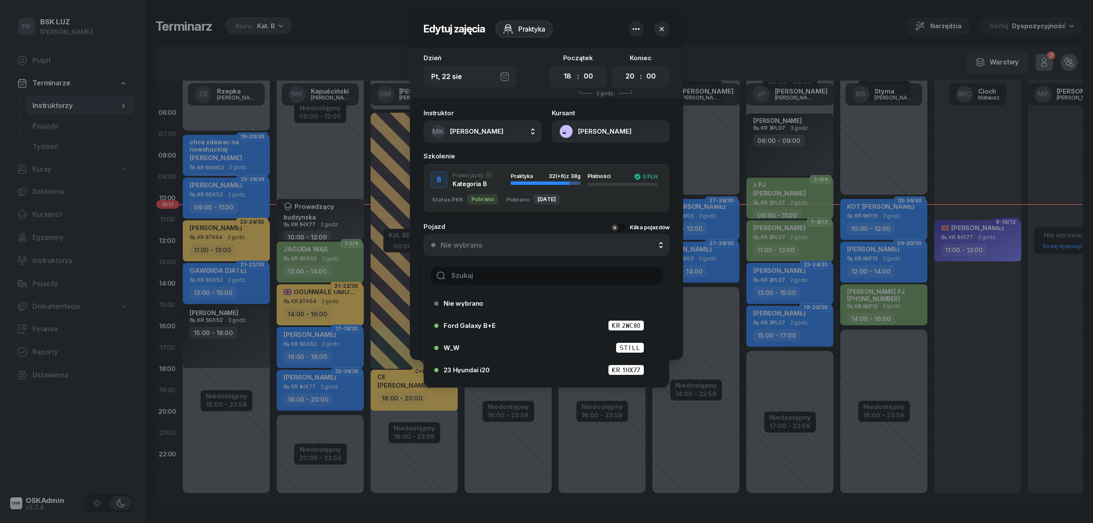
click at [478, 275] on input "text" at bounding box center [546, 276] width 231 height 18
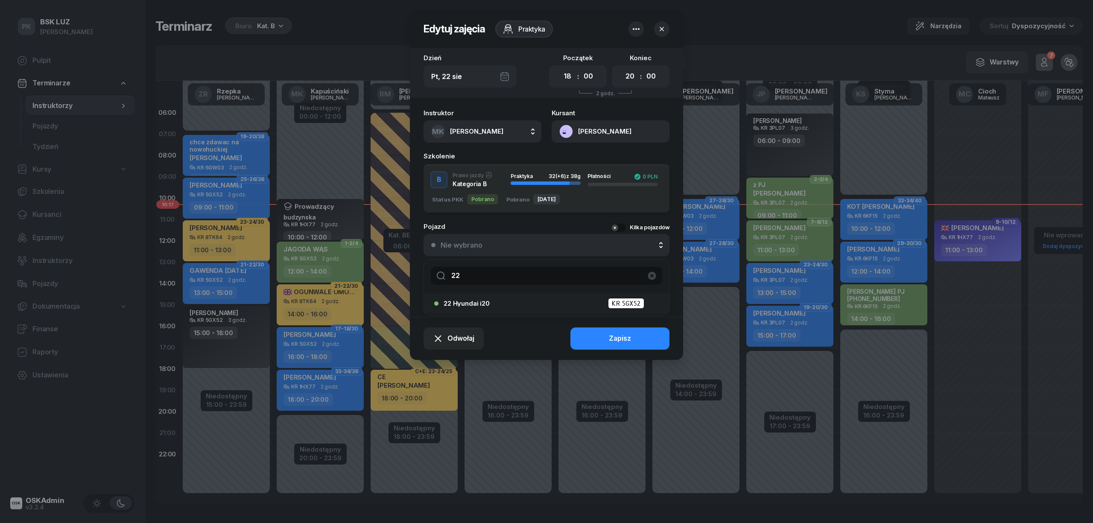
type input "22"
click at [484, 303] on span "22 Hyundai i20" at bounding box center [467, 303] width 46 height 6
click at [603, 333] on button "Zapisz" at bounding box center [619, 338] width 99 height 22
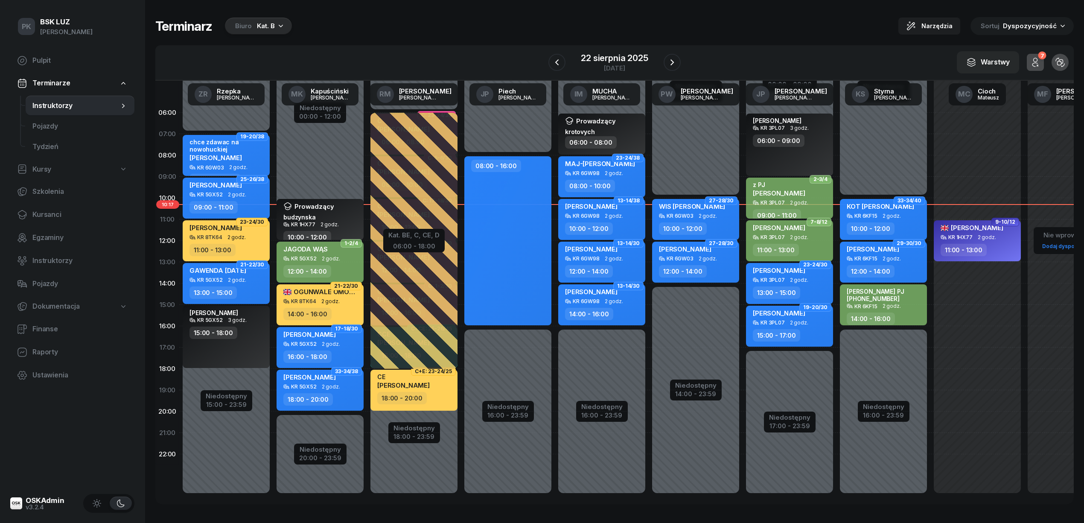
click at [258, 279] on div "KR 5GX52 2 godz." at bounding box center [227, 280] width 75 height 6
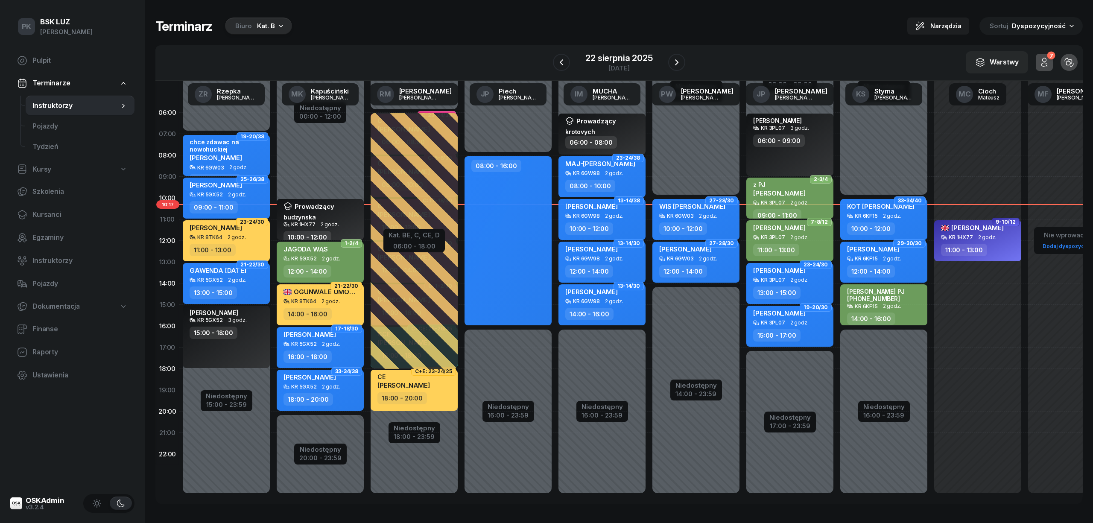
select select "13"
select select "15"
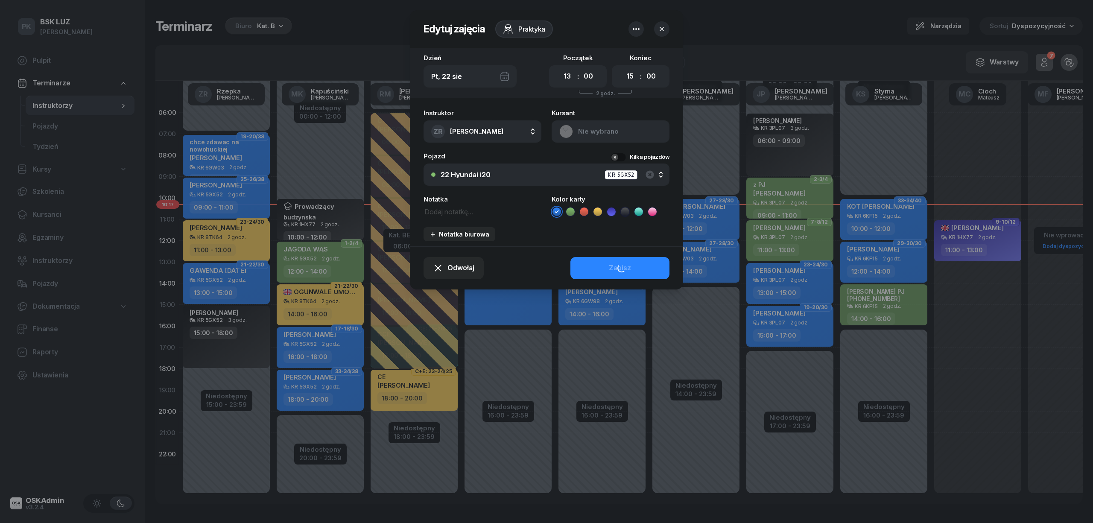
click at [492, 172] on div "22 Hyundai i20 KR 5GX52" at bounding box center [551, 174] width 221 height 11
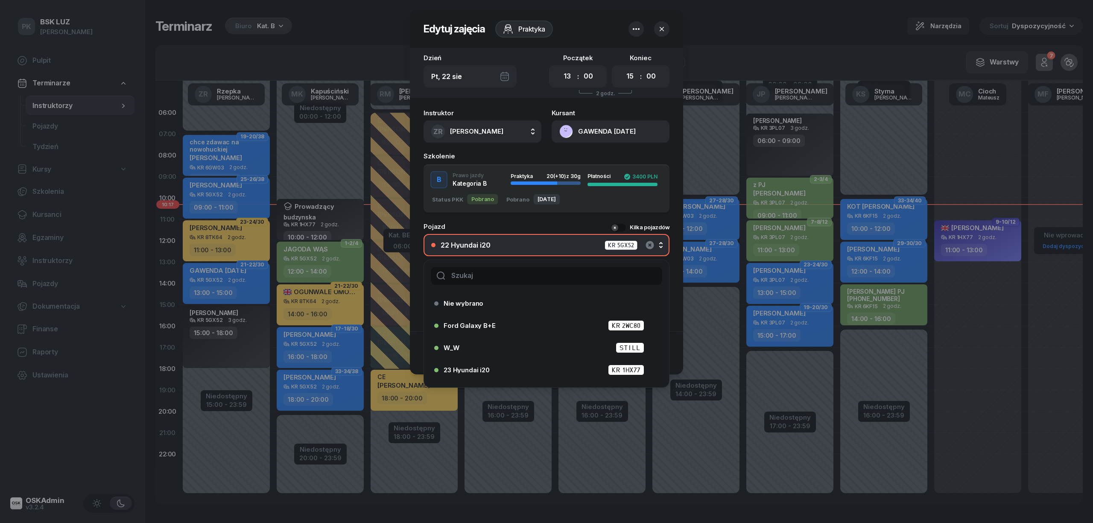
click at [647, 242] on icon "button" at bounding box center [649, 245] width 8 height 8
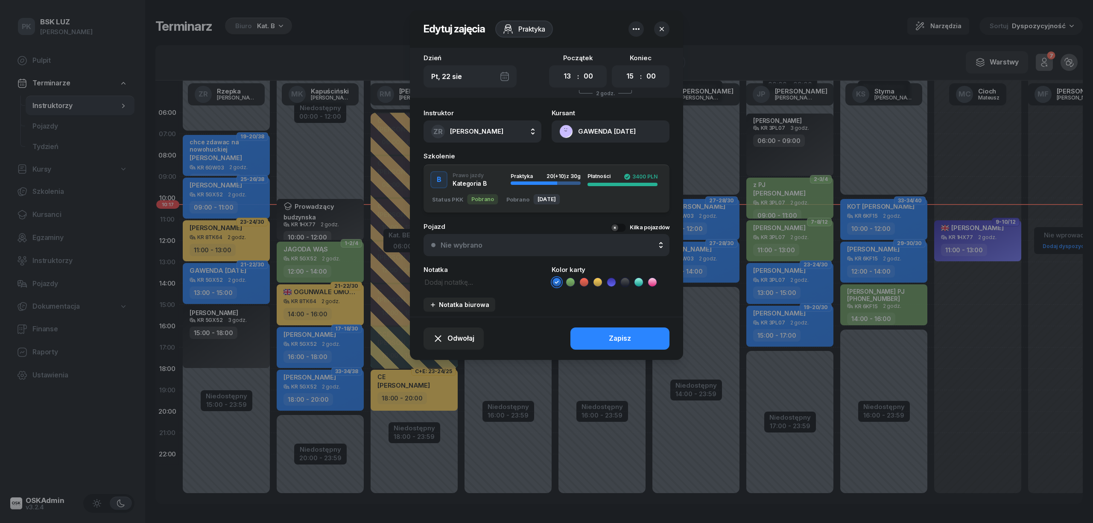
click at [486, 245] on div "Nie wybrano" at bounding box center [551, 245] width 221 height 7
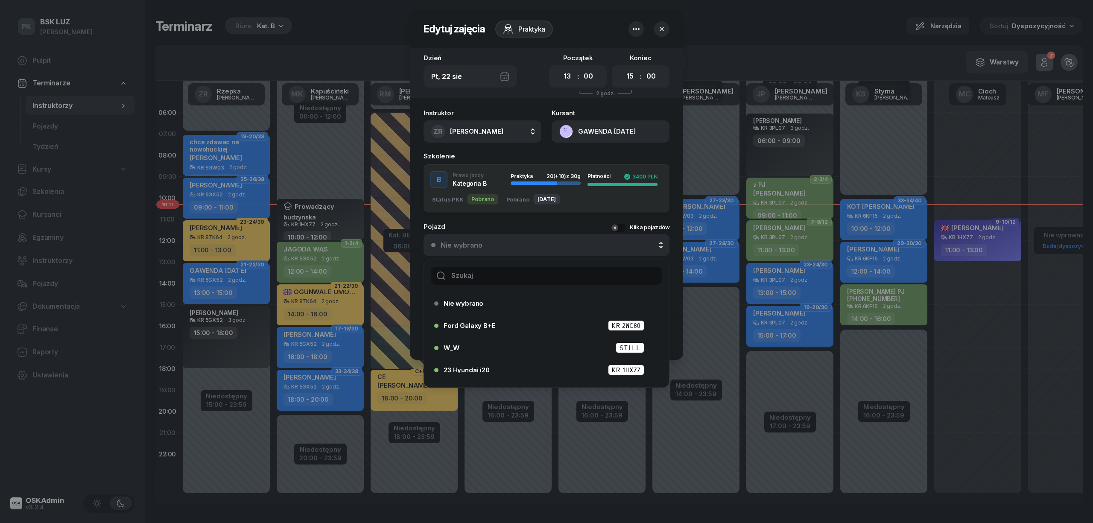
click at [480, 271] on input "text" at bounding box center [546, 276] width 231 height 18
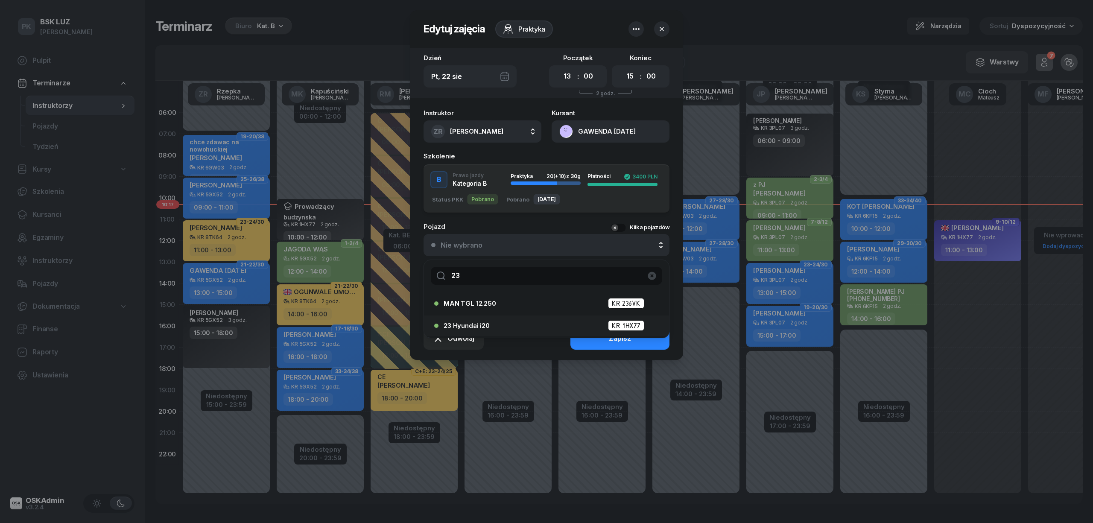
type input "23"
click at [466, 322] on span "23 Hyundai i20" at bounding box center [467, 325] width 46 height 6
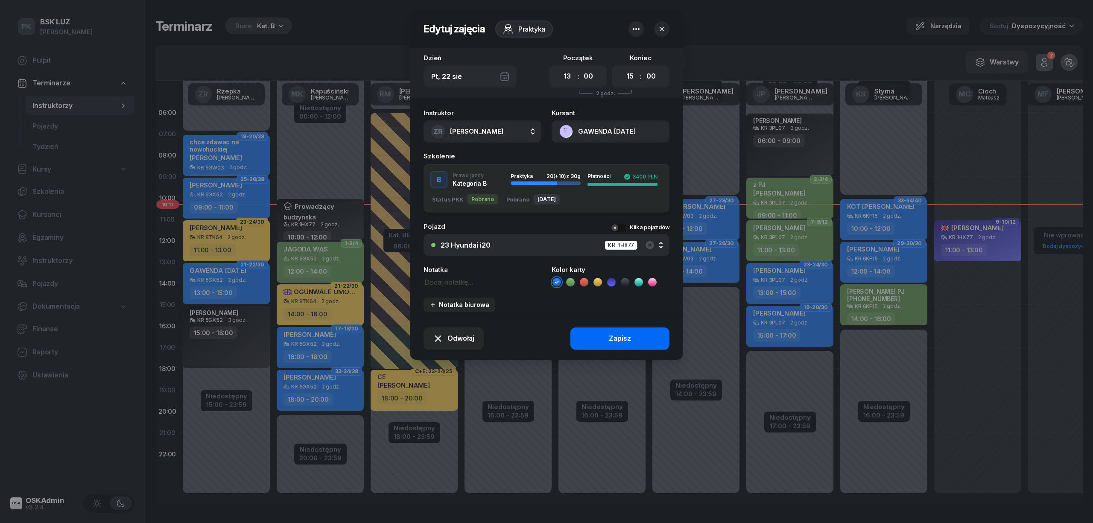
click at [599, 333] on button "Zapisz" at bounding box center [619, 338] width 99 height 22
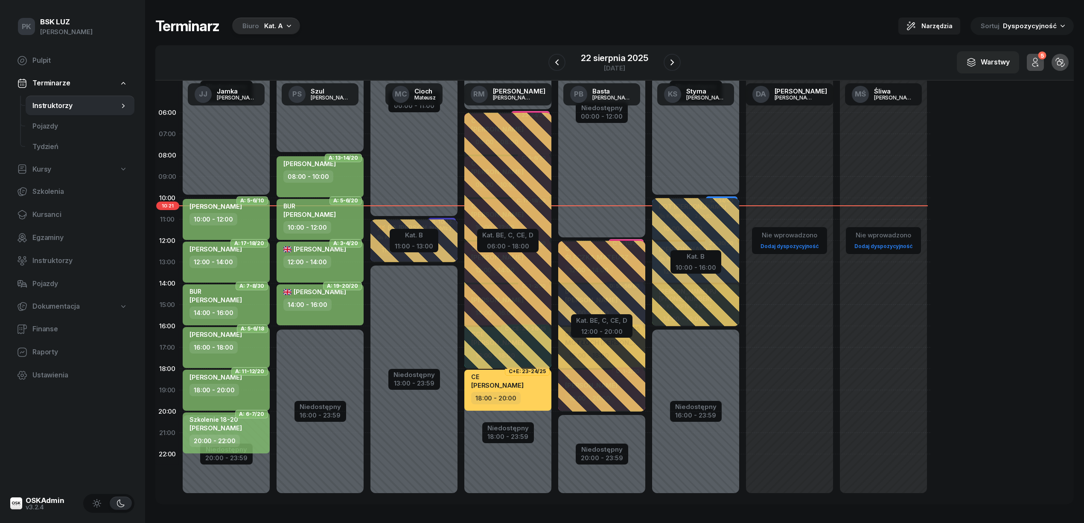
click at [270, 28] on div "Kat. A" at bounding box center [273, 26] width 19 height 10
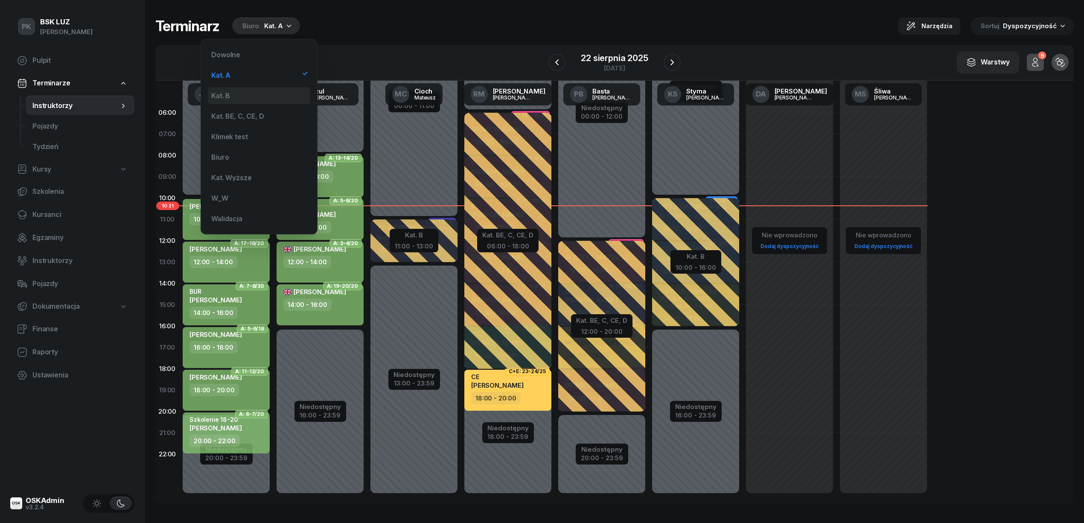
click at [266, 91] on div "Kat. B" at bounding box center [259, 95] width 102 height 17
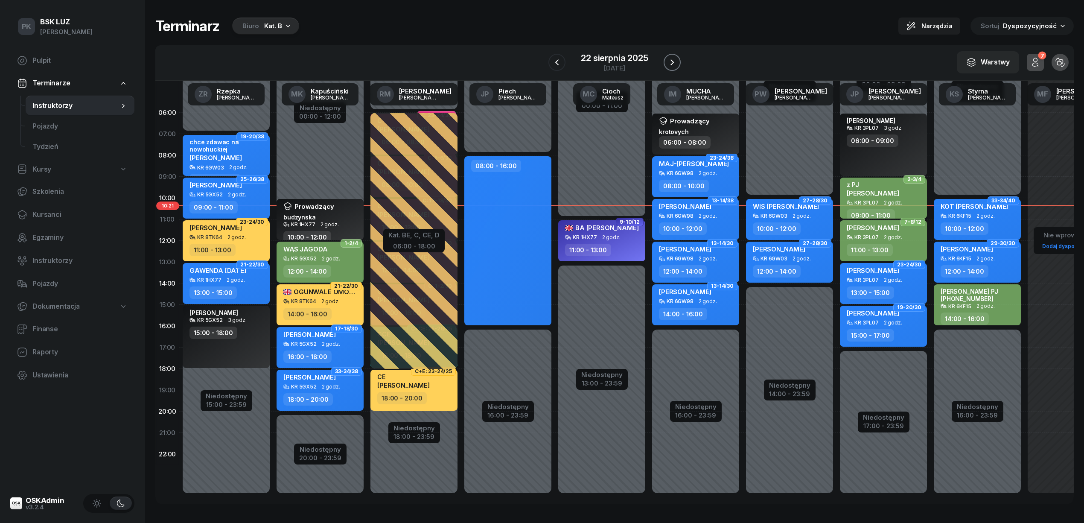
click at [671, 60] on icon "button" at bounding box center [672, 62] width 10 height 10
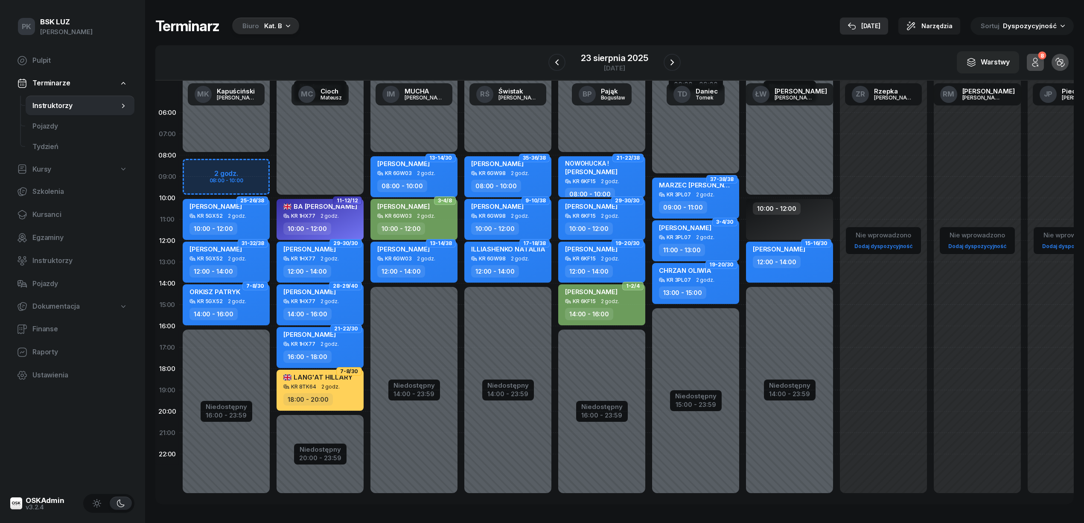
click at [881, 23] on div "[DATE]" at bounding box center [864, 26] width 33 height 10
